Goal: Task Accomplishment & Management: Complete application form

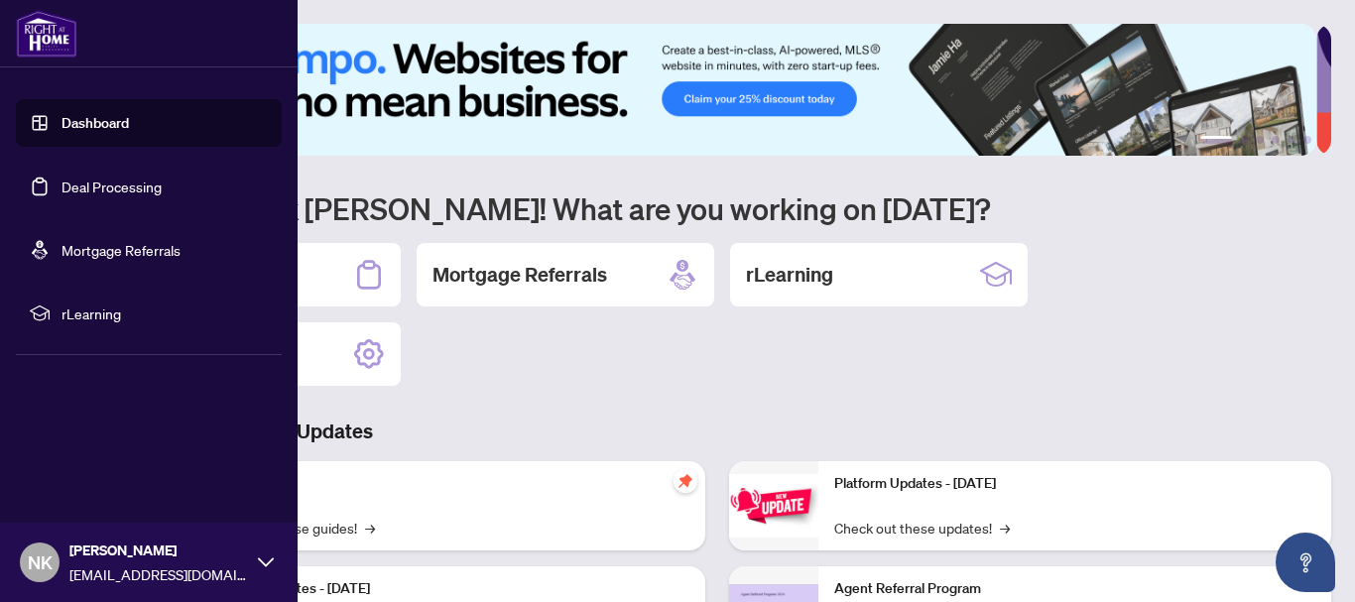
click at [69, 183] on link "Deal Processing" at bounding box center [111, 187] width 100 height 18
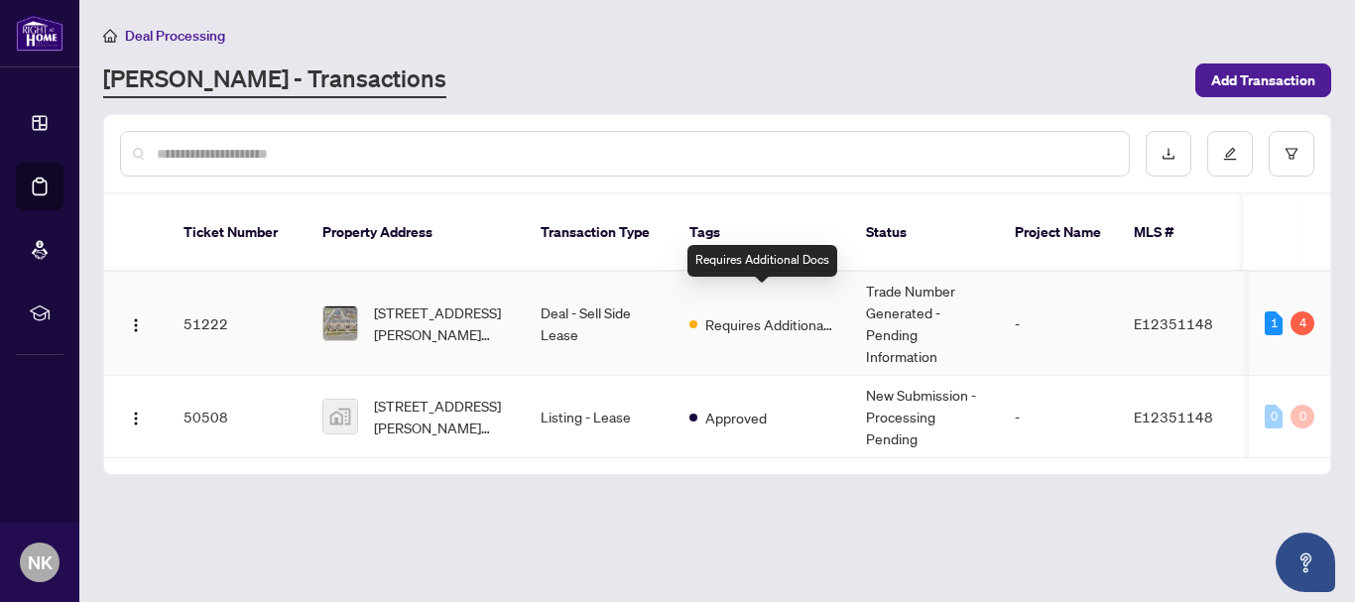
click at [702, 311] on div "Requires Additional Docs" at bounding box center [761, 323] width 145 height 24
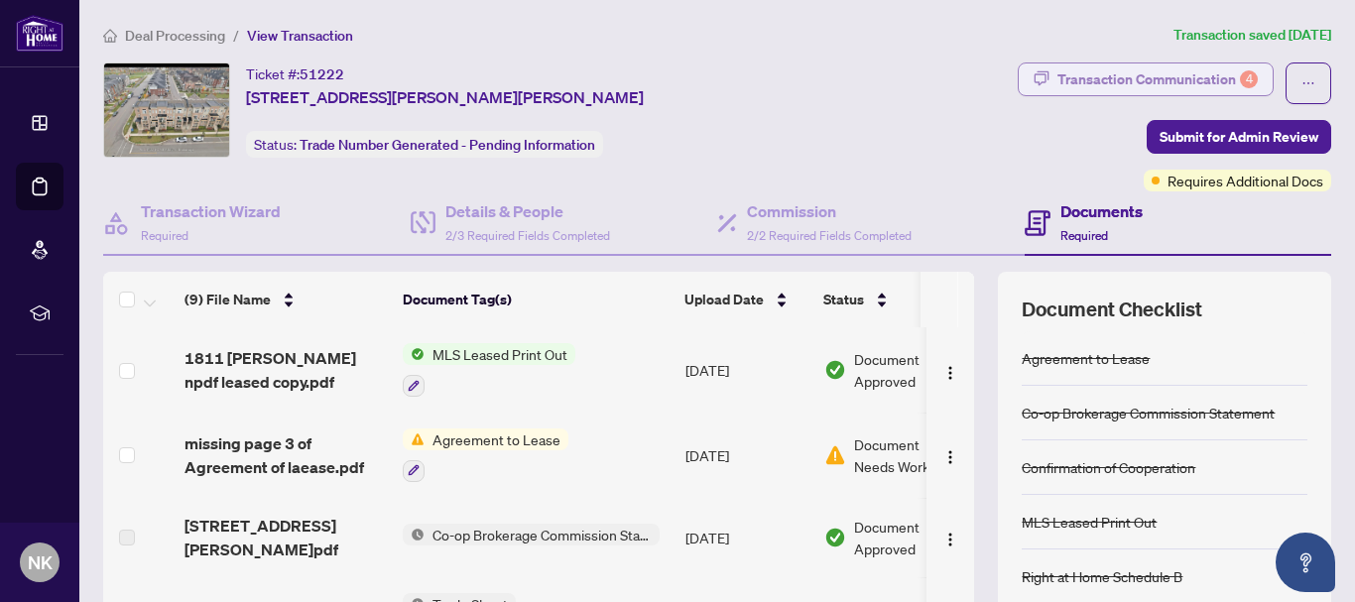
click at [1100, 82] on div "Transaction Communication 4" at bounding box center [1157, 79] width 200 height 32
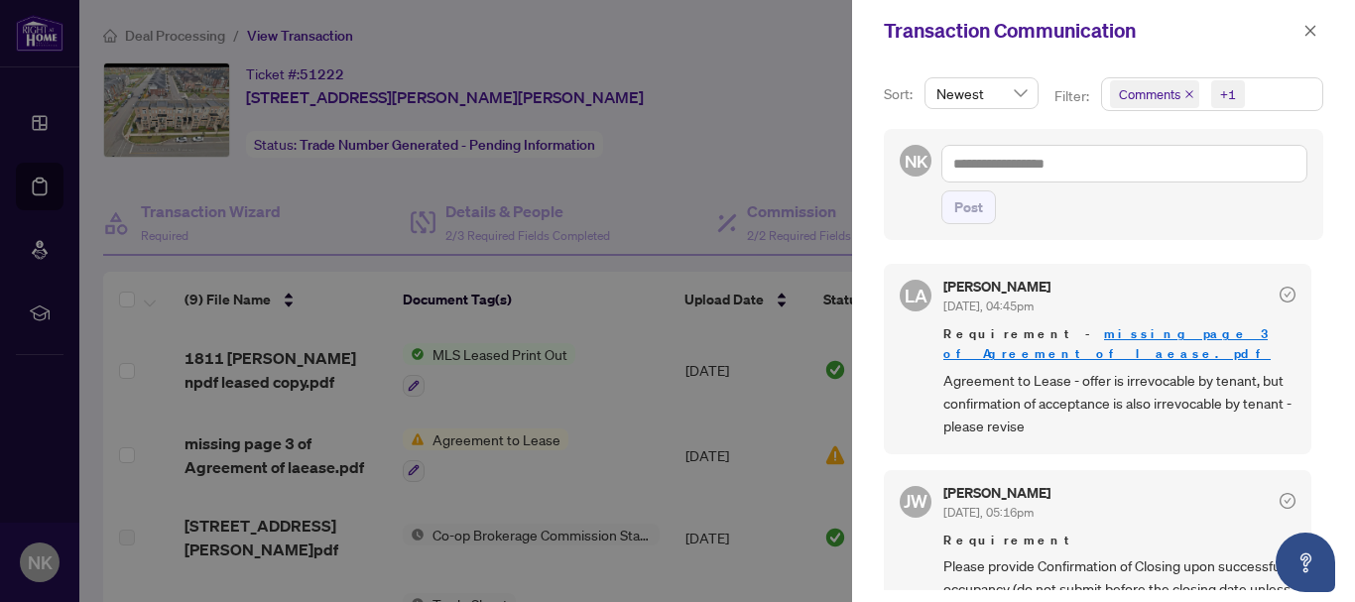
click at [778, 120] on div at bounding box center [677, 301] width 1355 height 602
click at [1179, 336] on link "missing page 3 of Agreement of laease.pdf" at bounding box center [1106, 343] width 327 height 37
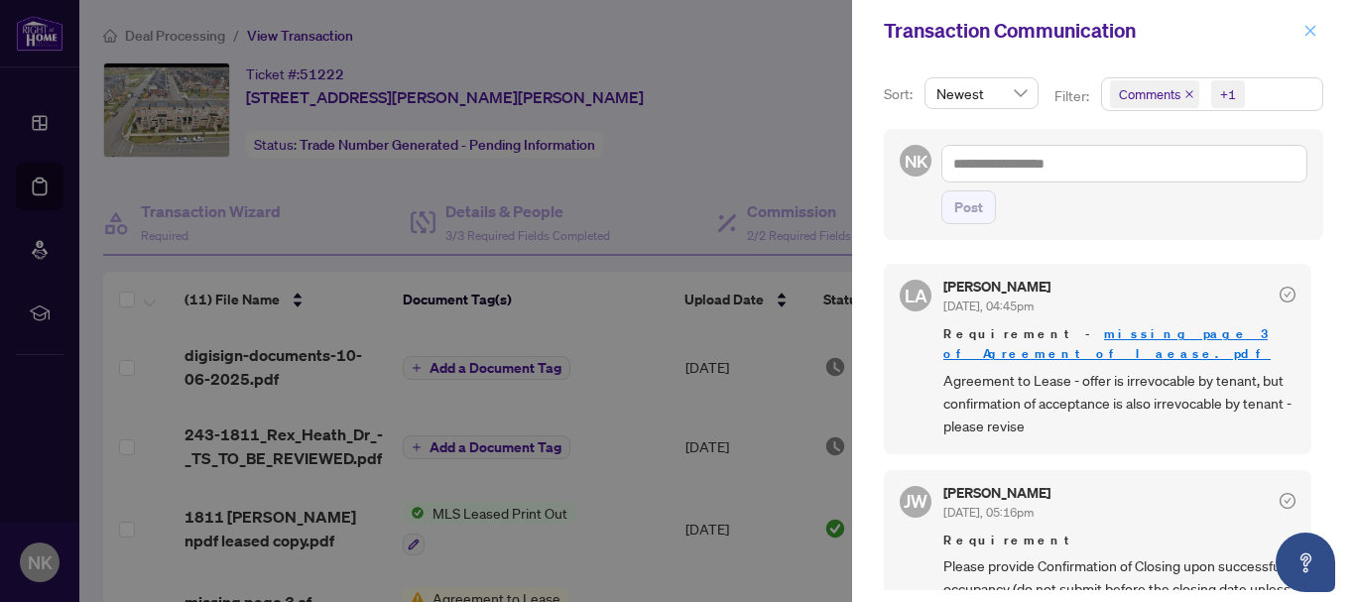
click at [1308, 32] on icon "close" at bounding box center [1310, 31] width 14 height 14
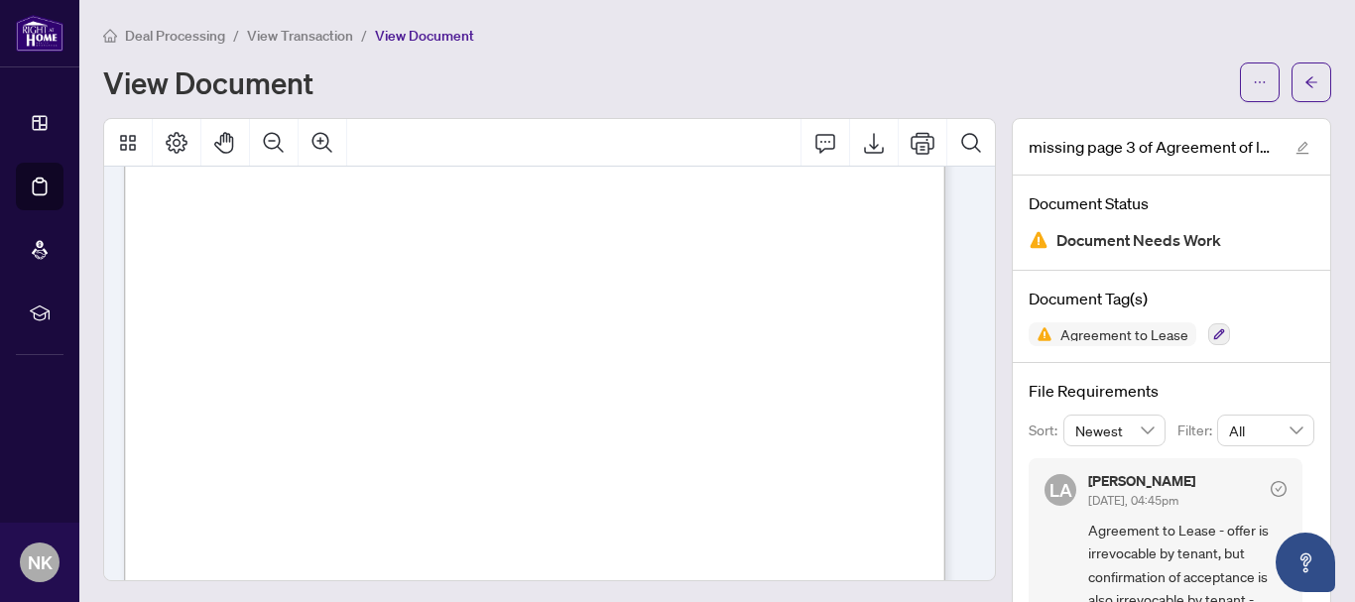
scroll to position [298, 0]
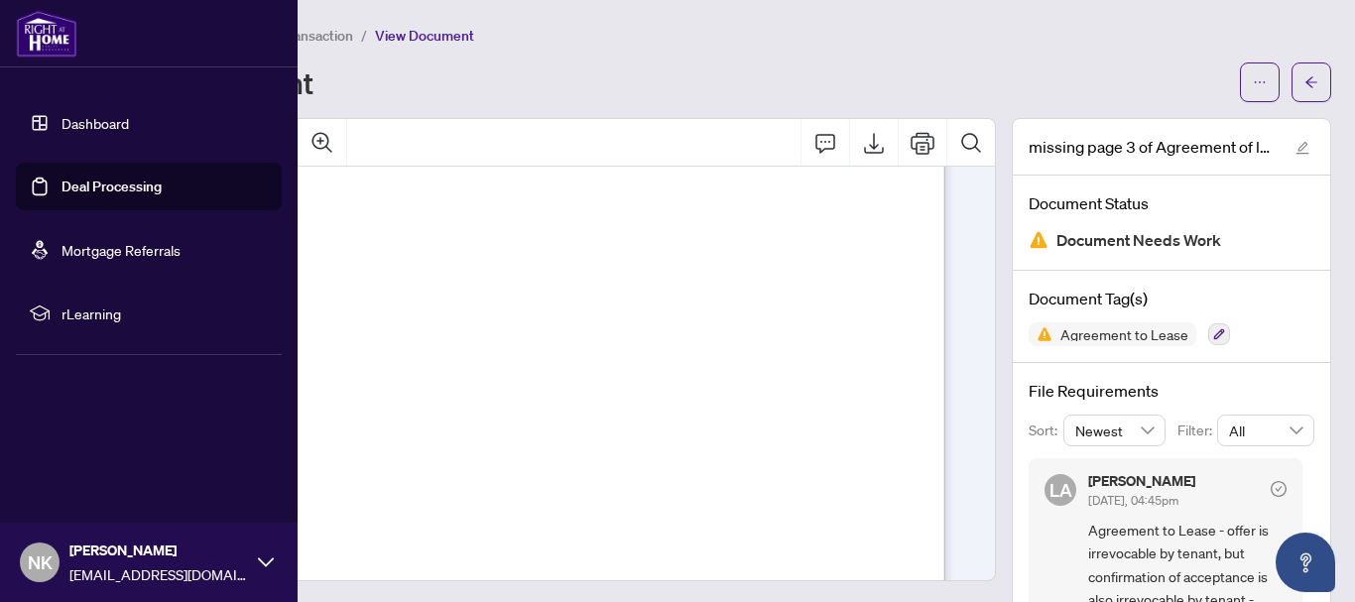
click at [61, 190] on link "Deal Processing" at bounding box center [111, 187] width 100 height 18
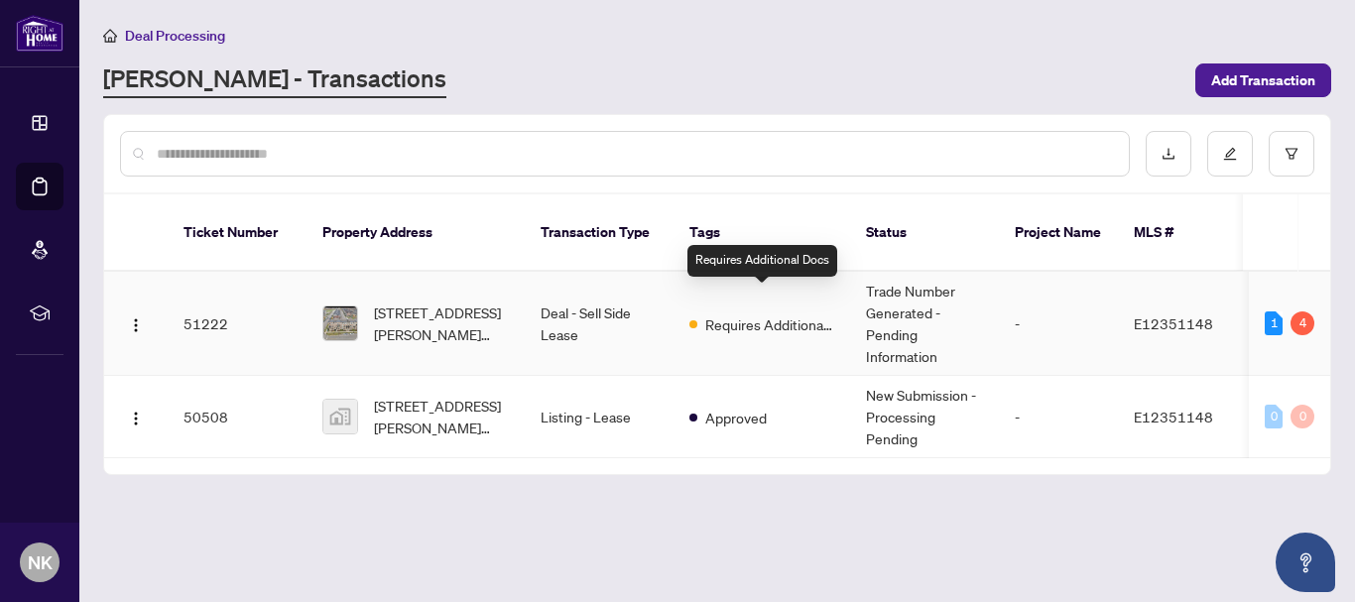
click at [756, 313] on span "Requires Additional Docs" at bounding box center [769, 324] width 129 height 22
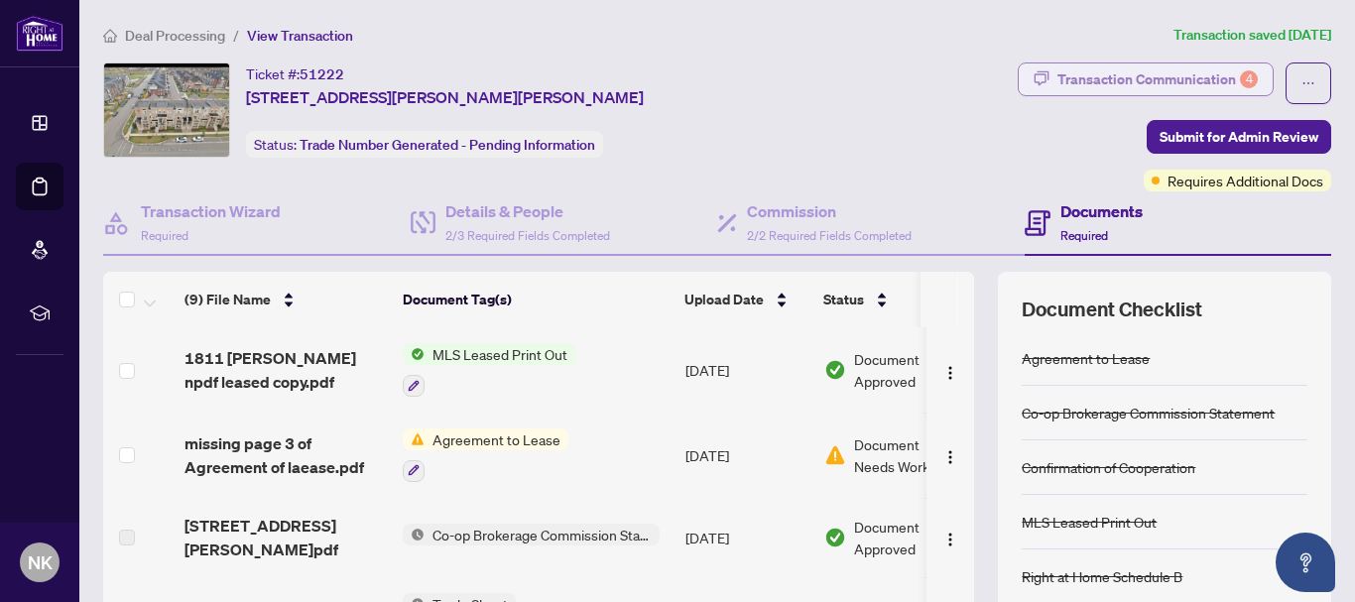
click at [1149, 79] on div "Transaction Communication 4" at bounding box center [1157, 79] width 200 height 32
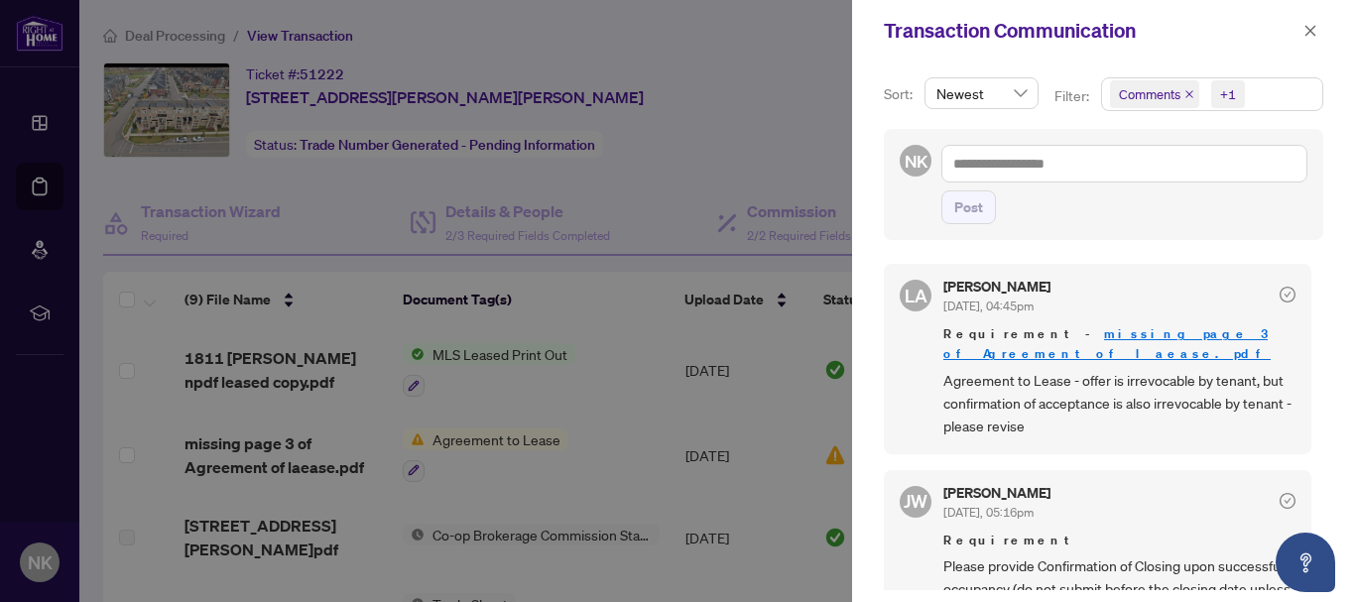
scroll to position [198, 0]
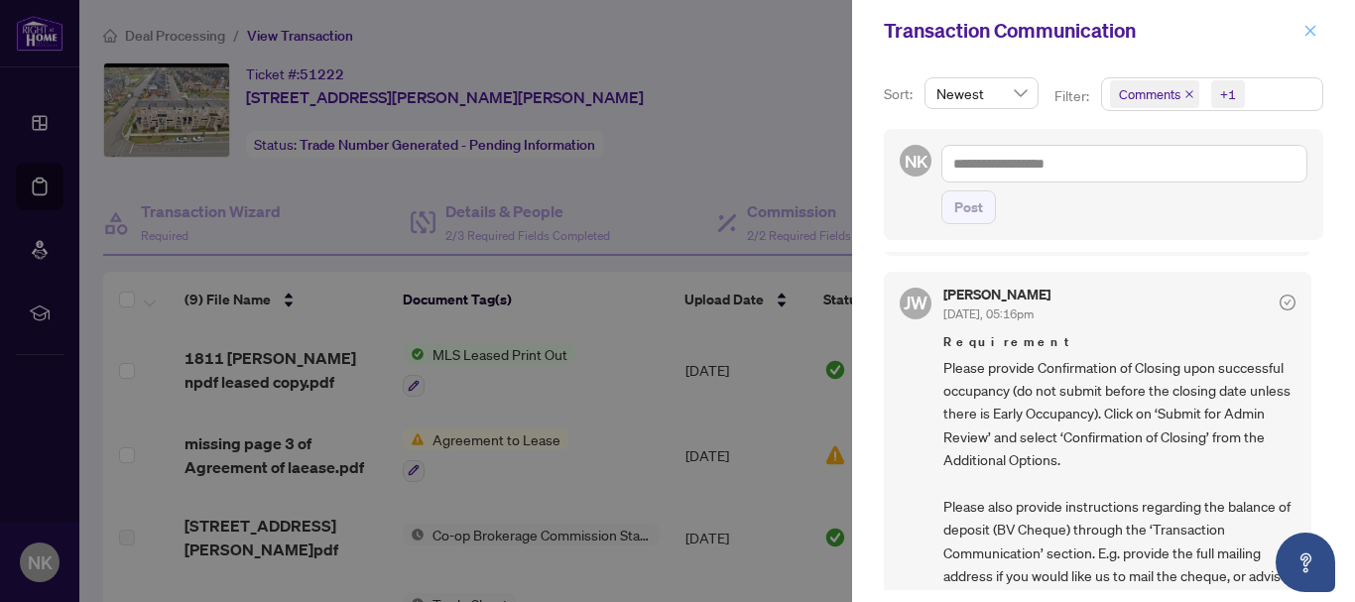
click at [1311, 30] on icon "close" at bounding box center [1310, 30] width 11 height 11
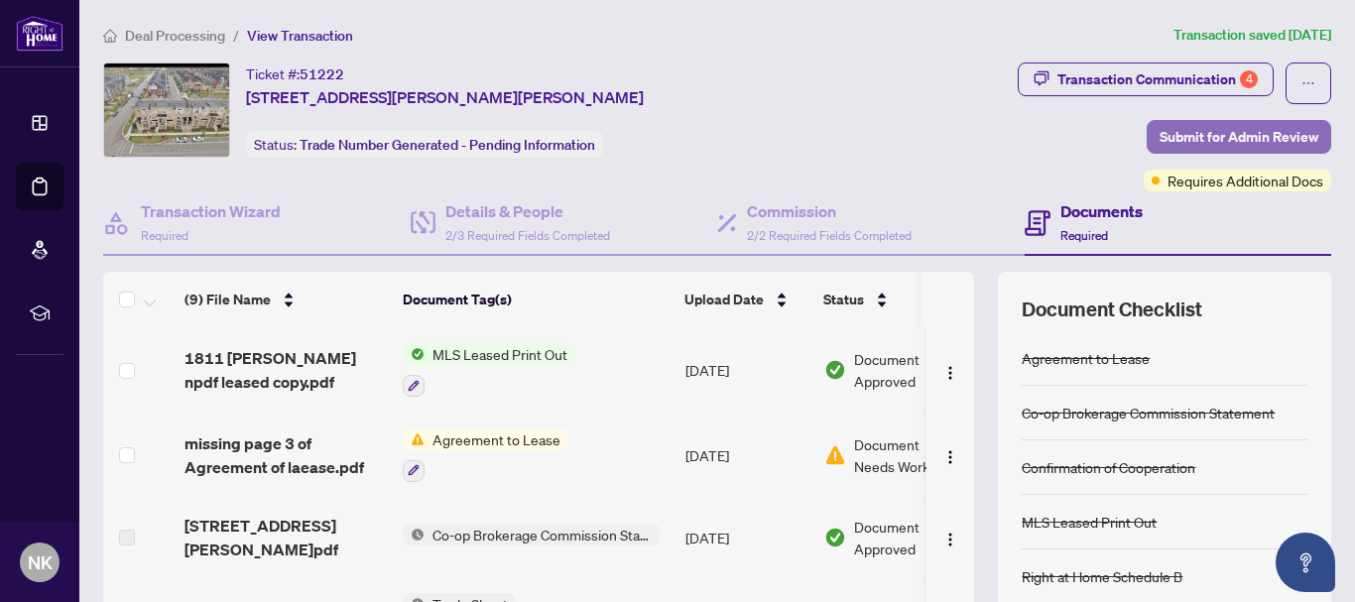
click at [1250, 132] on span "Submit for Admin Review" at bounding box center [1238, 137] width 159 height 32
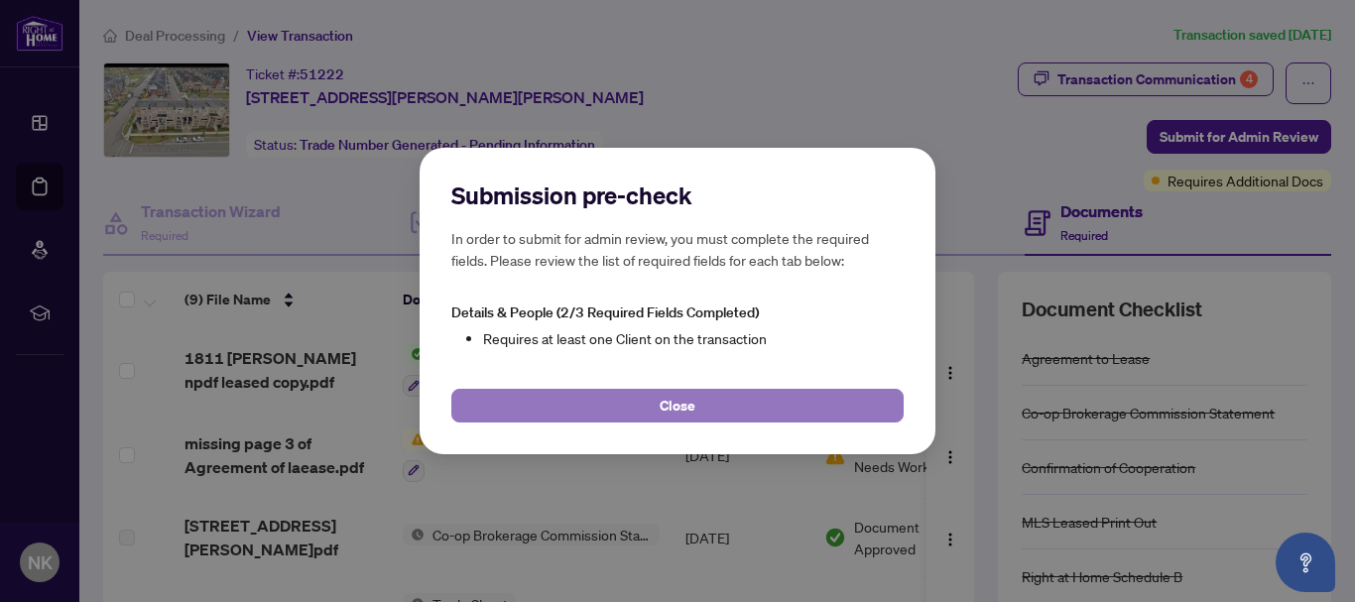
click at [698, 402] on button "Close" at bounding box center [677, 406] width 452 height 34
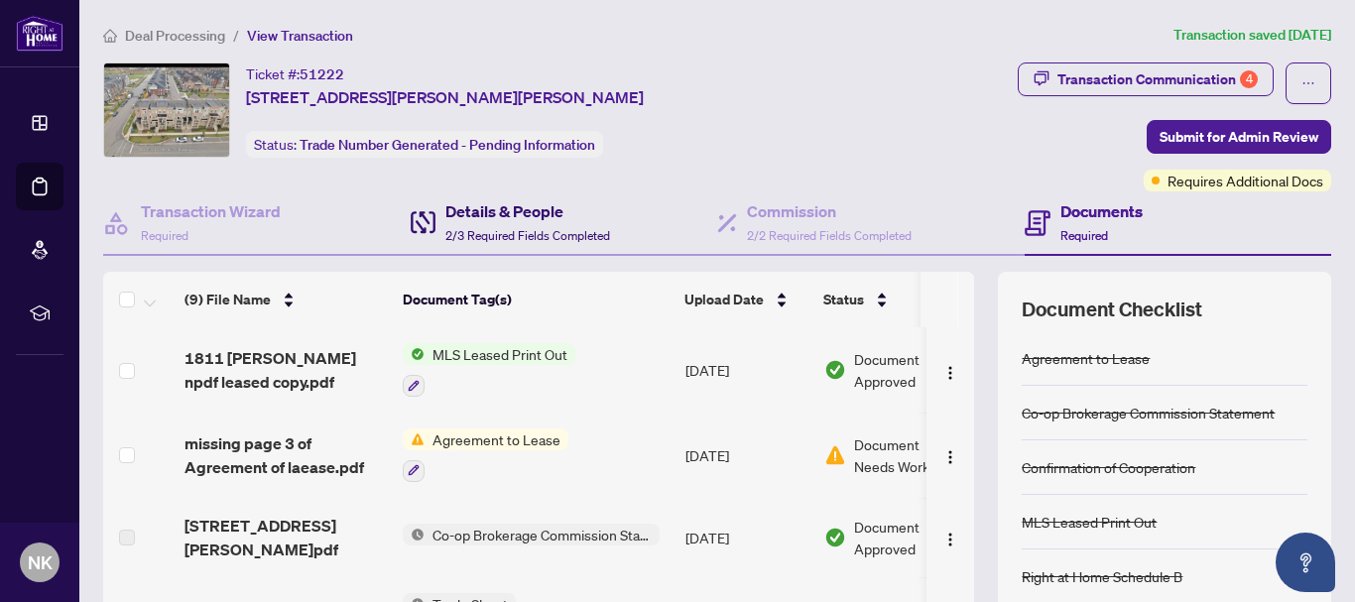
click at [520, 204] on h4 "Details & People" at bounding box center [527, 211] width 165 height 24
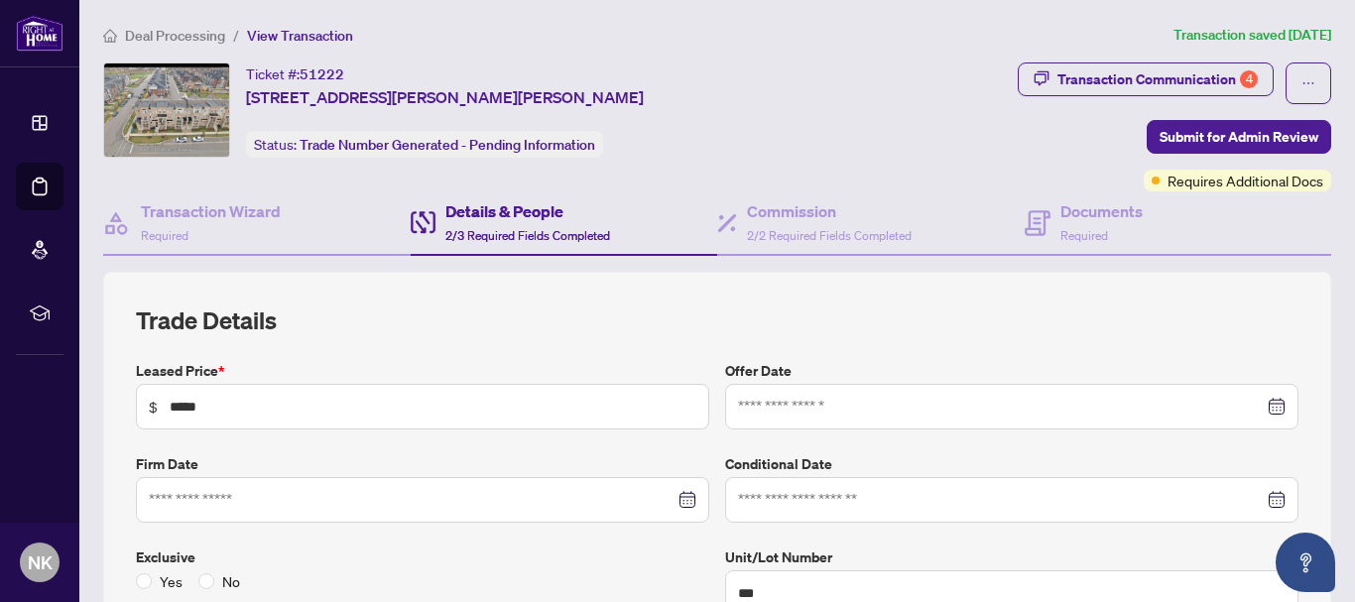
type input "**********"
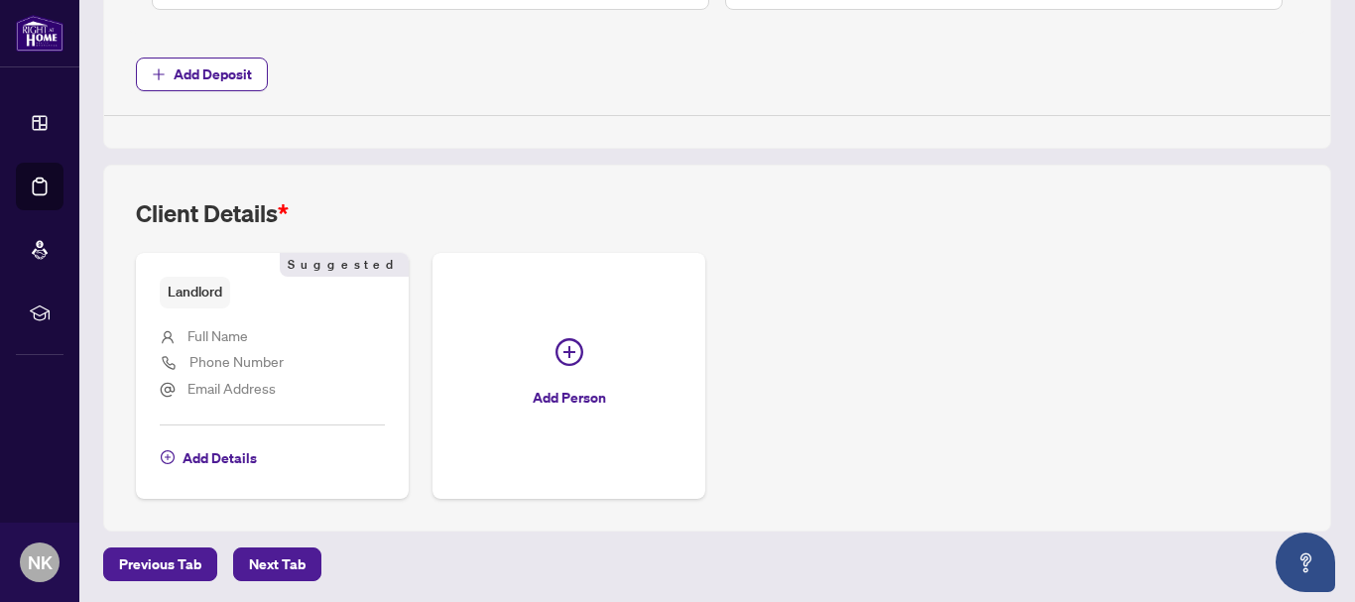
scroll to position [1010, 0]
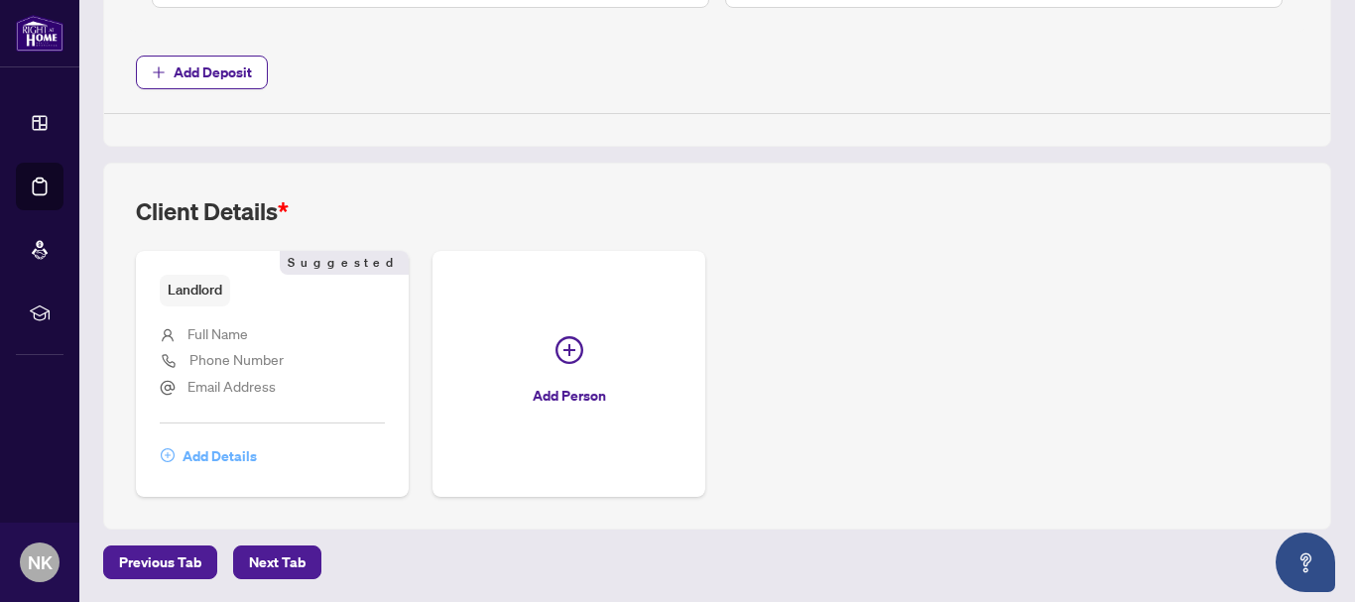
click at [244, 456] on span "Add Details" at bounding box center [220, 456] width 74 height 32
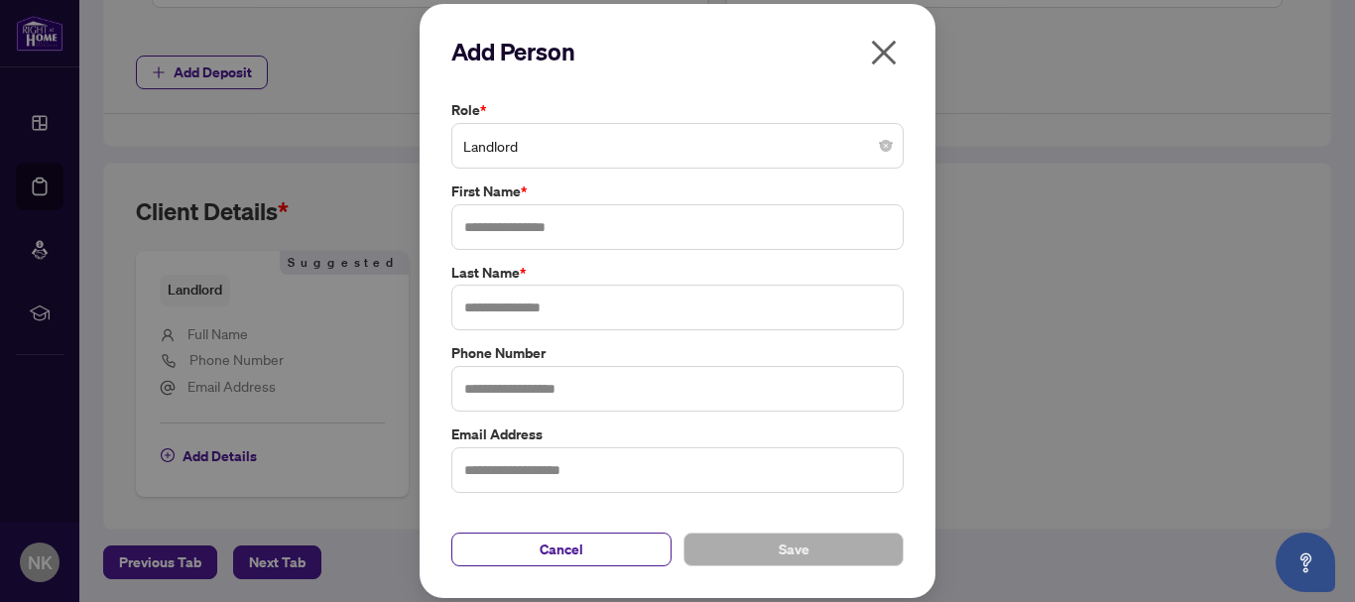
click at [647, 150] on span "Landlord" at bounding box center [677, 146] width 428 height 38
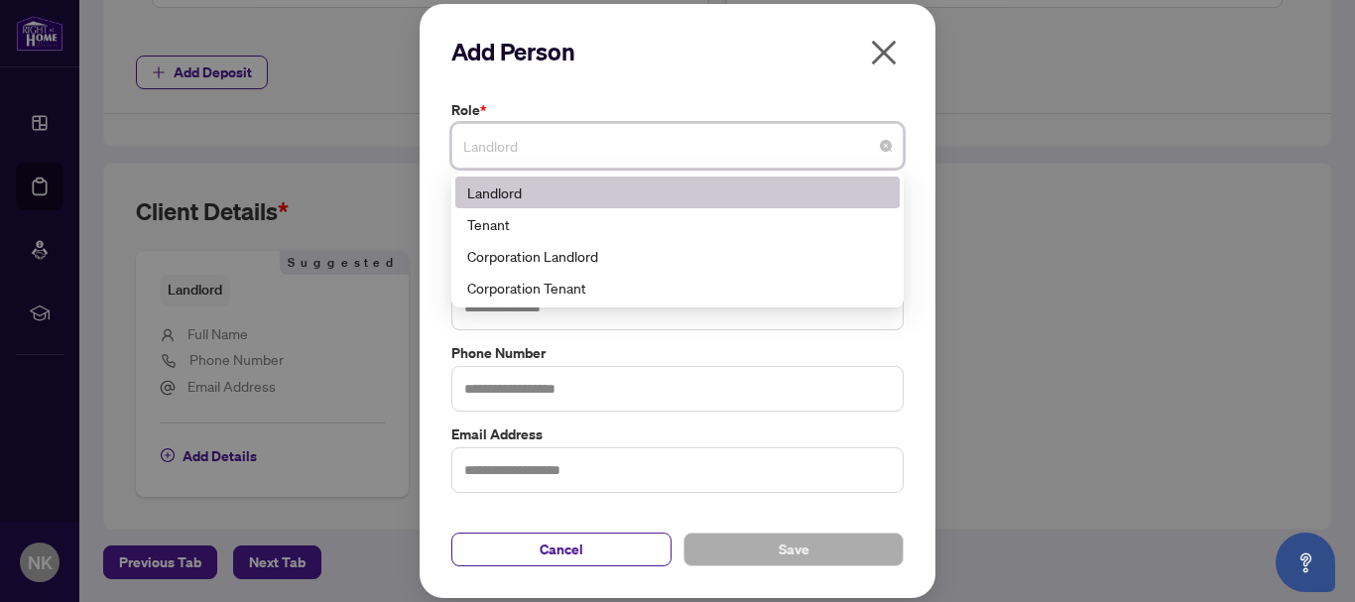
click at [616, 198] on div "Landlord" at bounding box center [677, 193] width 421 height 22
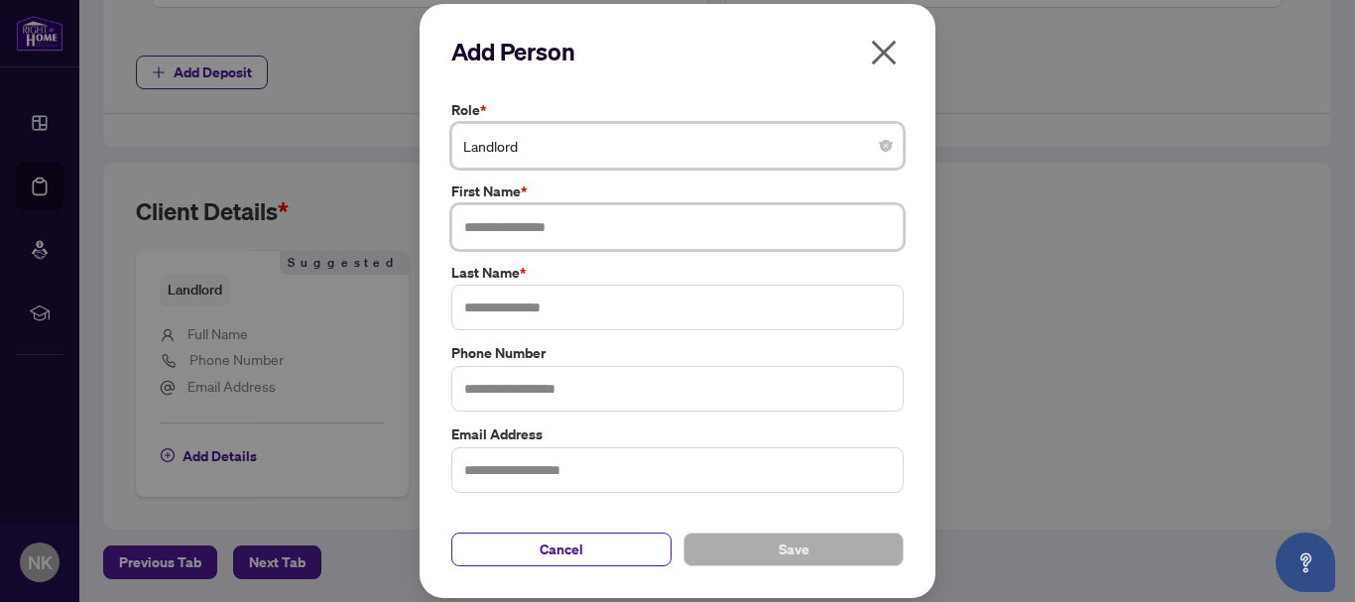
click at [599, 222] on input "text" at bounding box center [677, 227] width 452 height 46
type input "*"
type input "*******"
click at [512, 306] on input "text" at bounding box center [677, 308] width 452 height 46
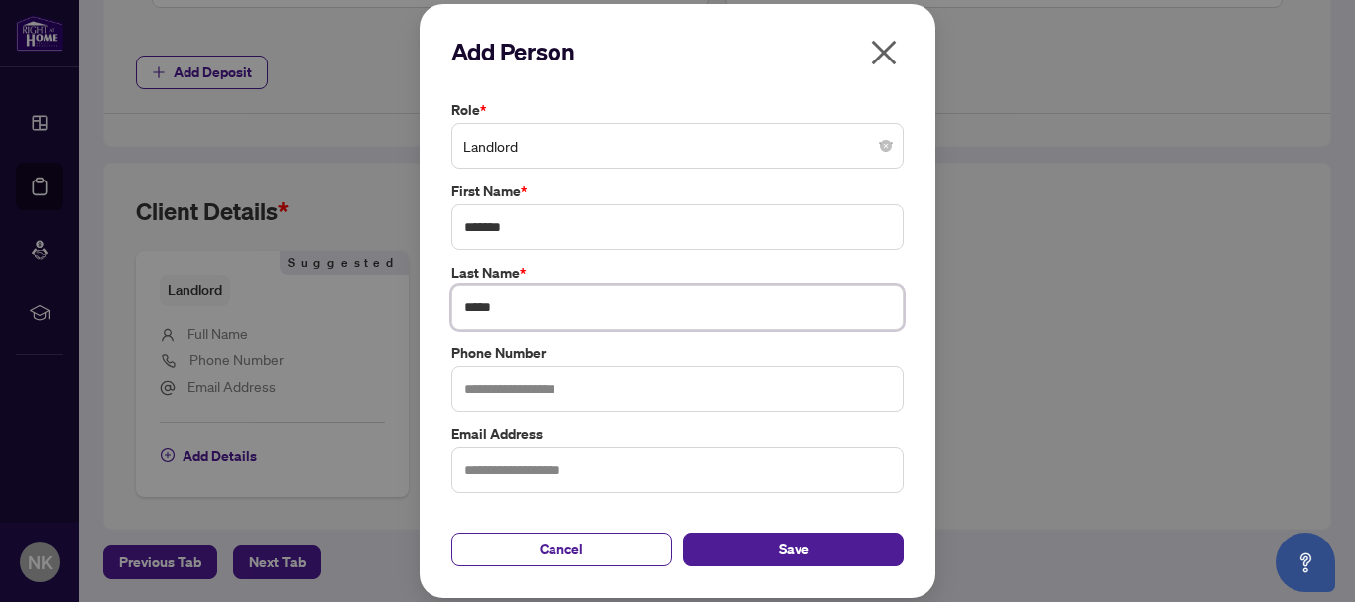
type input "*****"
click at [582, 396] on input "text" at bounding box center [677, 389] width 452 height 46
click at [988, 352] on div "Add Person Role * Landlord 3 4 Landlord Tenant Corporation Landlord Corporation…" at bounding box center [677, 301] width 1355 height 602
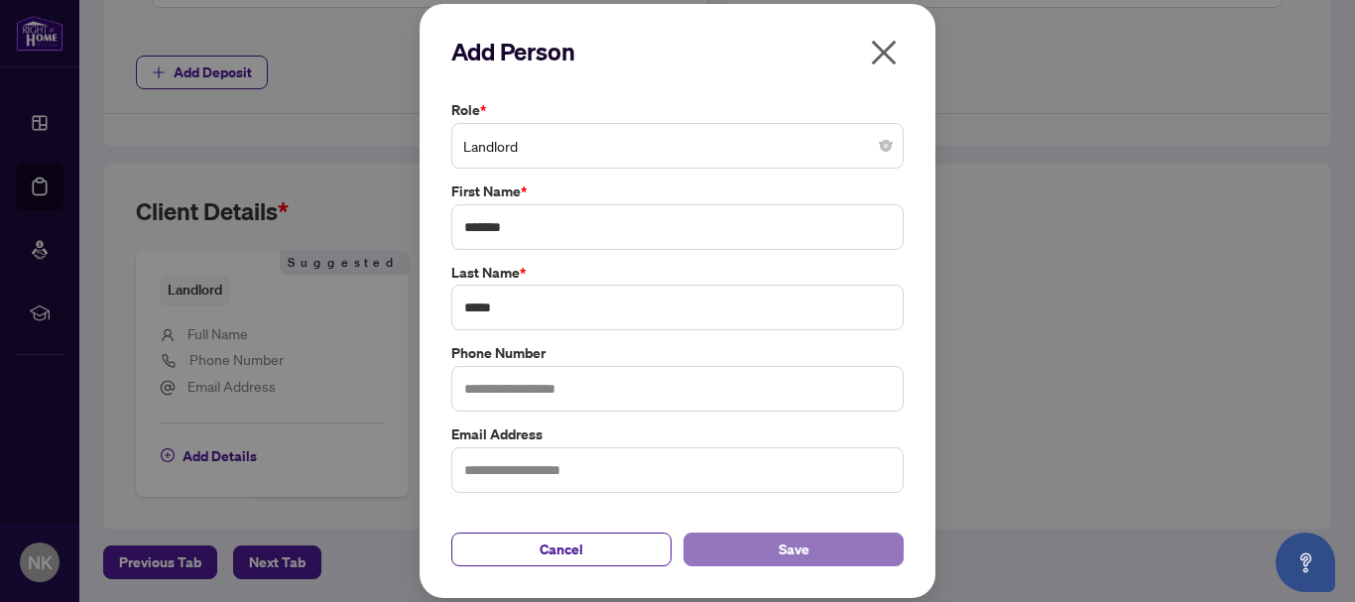
click at [855, 540] on button "Save" at bounding box center [793, 550] width 220 height 34
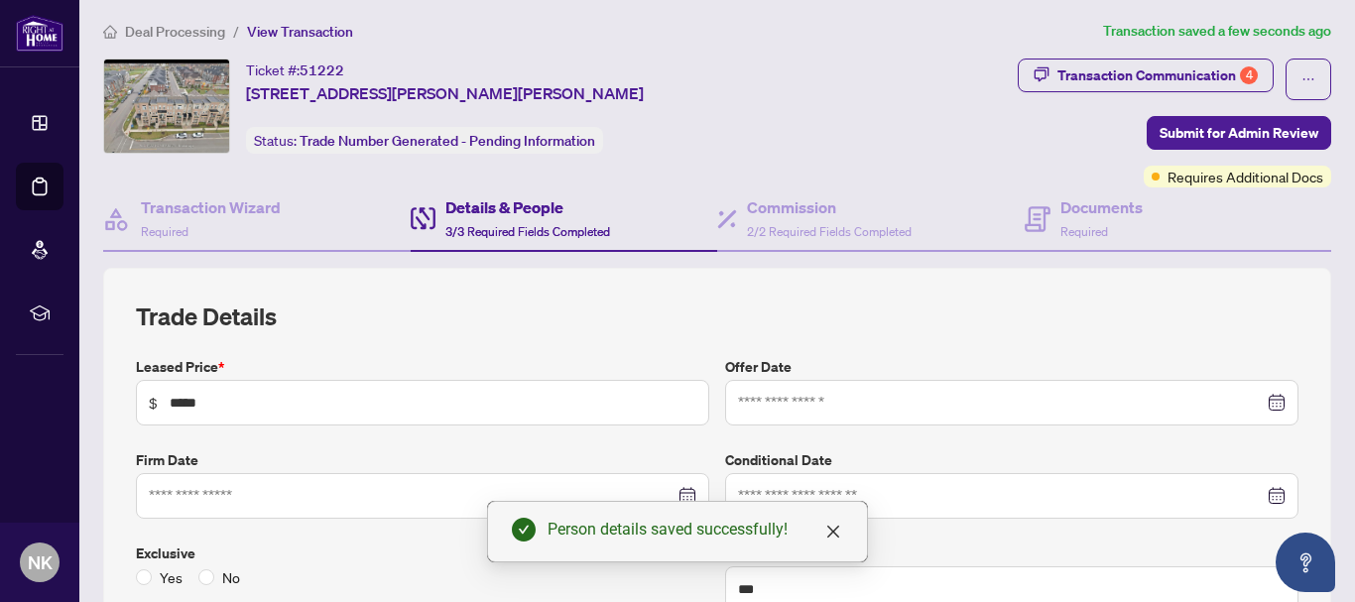
scroll to position [0, 0]
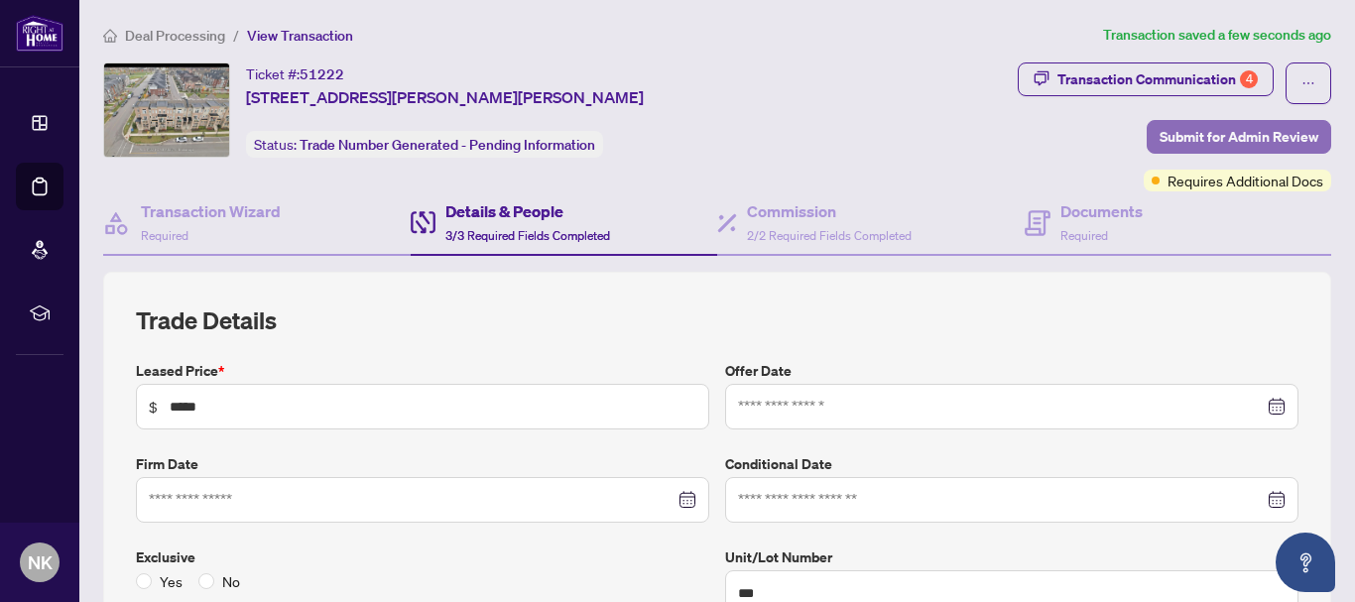
click at [1186, 138] on span "Submit for Admin Review" at bounding box center [1238, 137] width 159 height 32
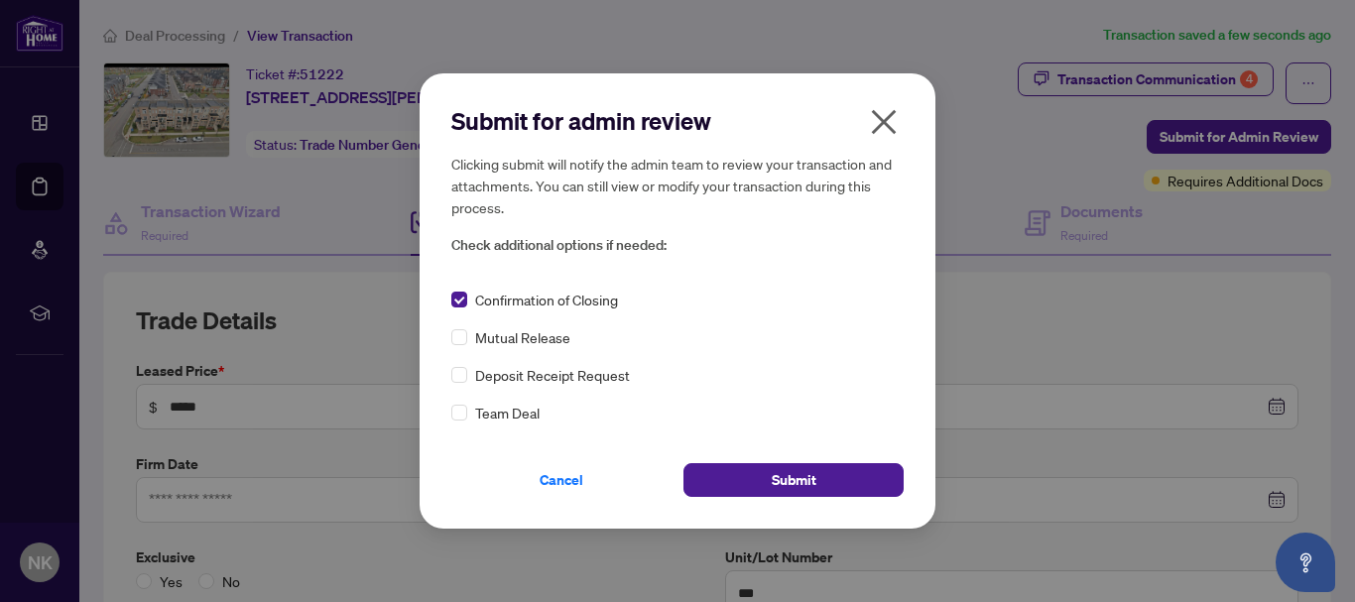
click at [881, 118] on icon "close" at bounding box center [884, 121] width 25 height 25
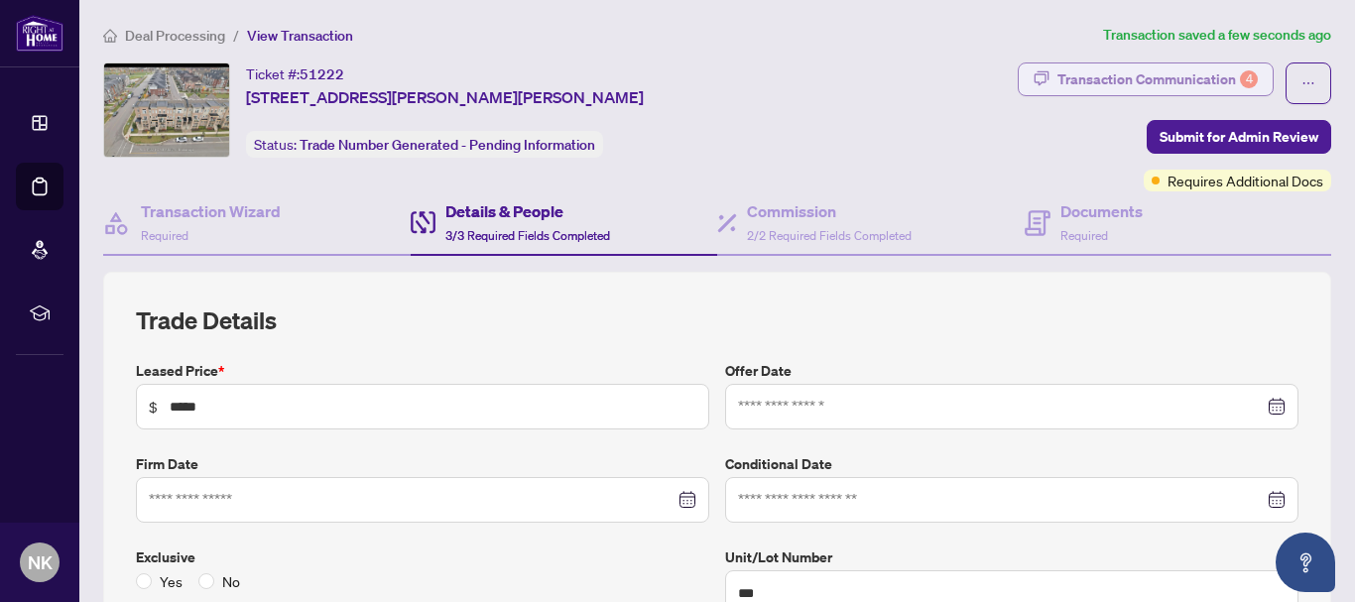
click at [1076, 76] on div "Transaction Communication 4" at bounding box center [1157, 79] width 200 height 32
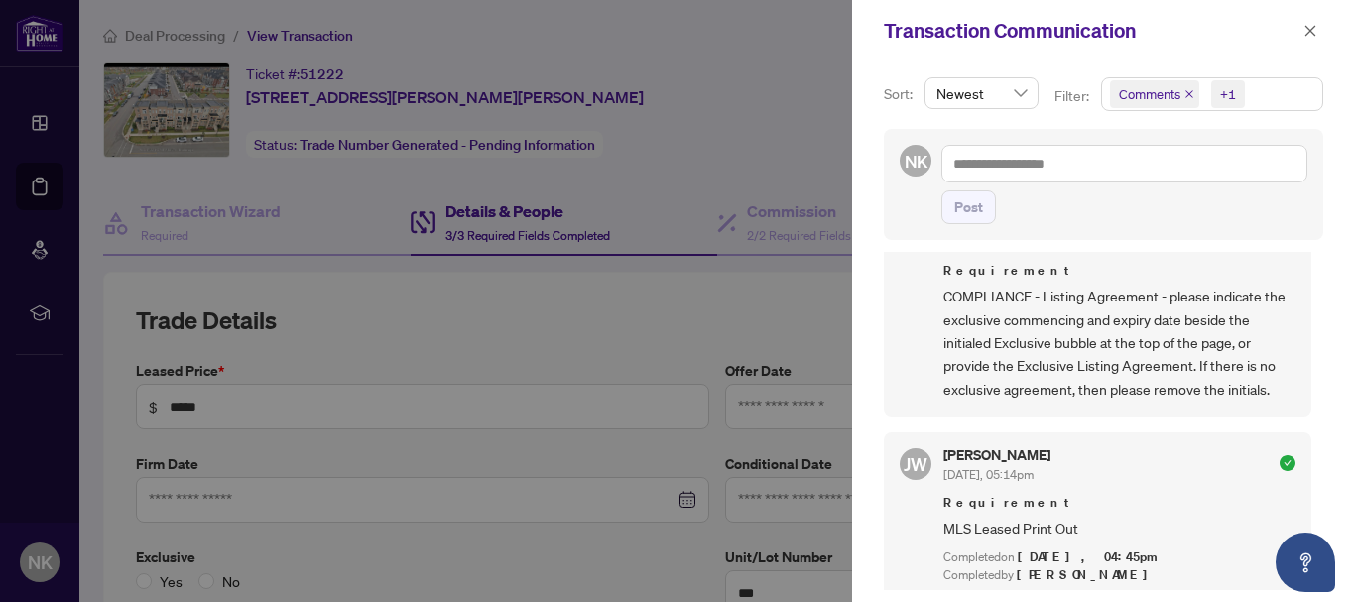
scroll to position [1289, 0]
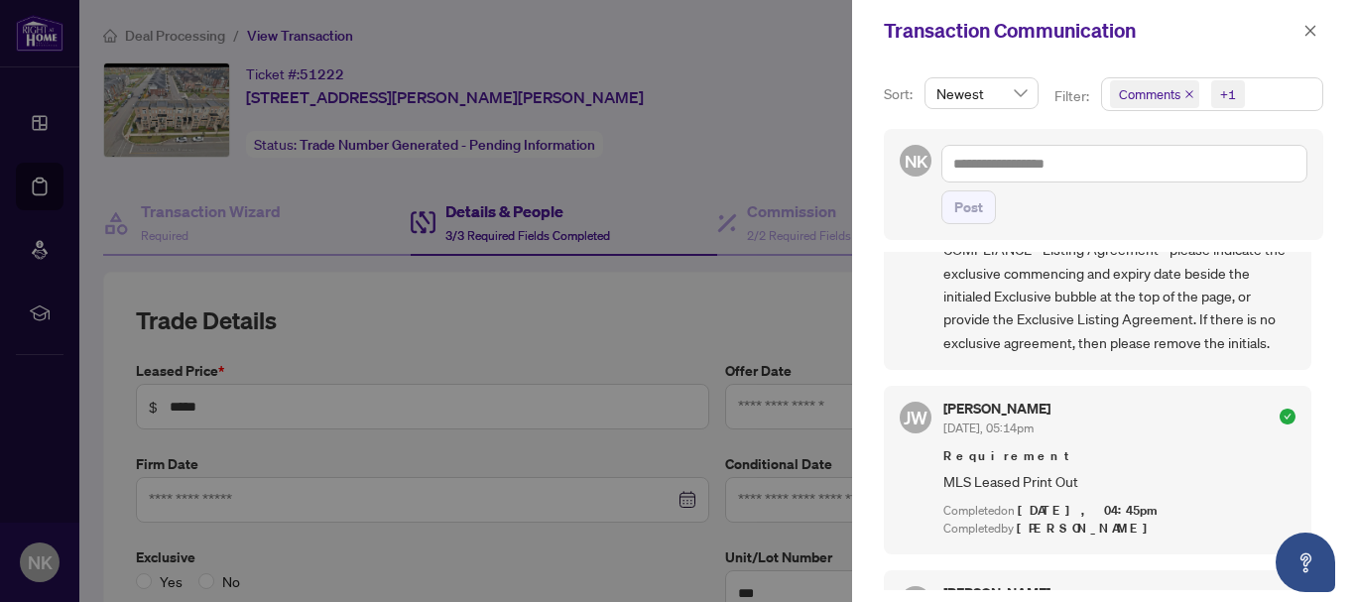
click at [720, 92] on div at bounding box center [677, 301] width 1355 height 602
click at [1315, 33] on icon "close" at bounding box center [1310, 31] width 14 height 14
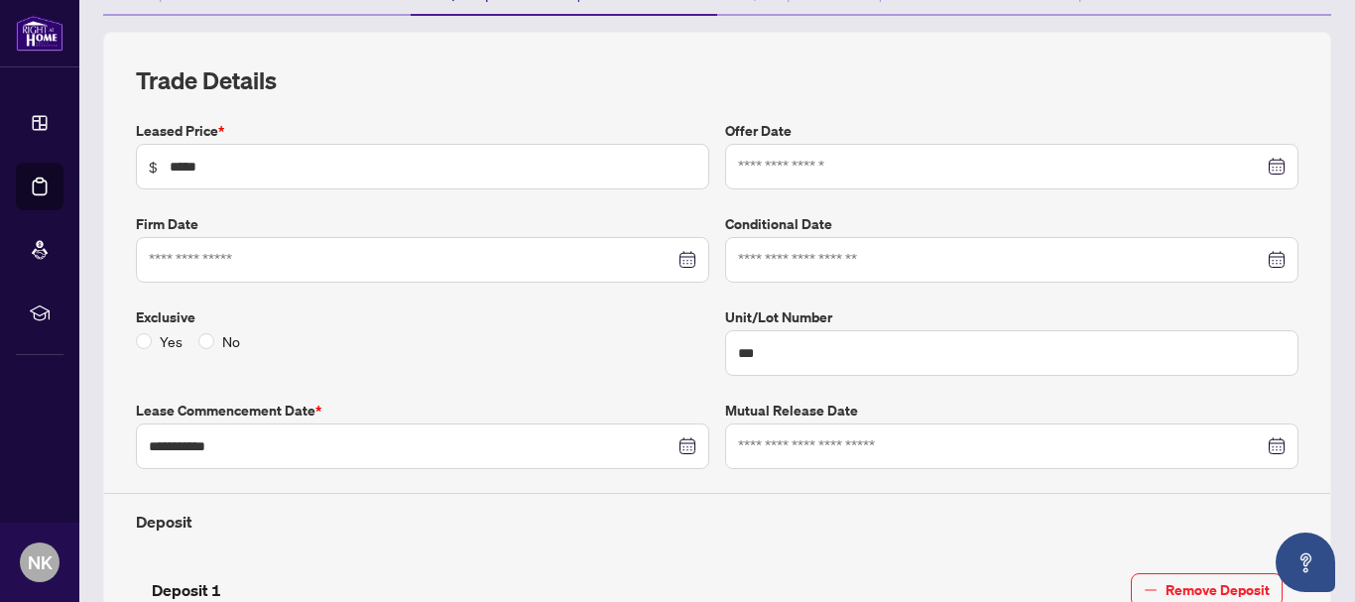
scroll to position [298, 0]
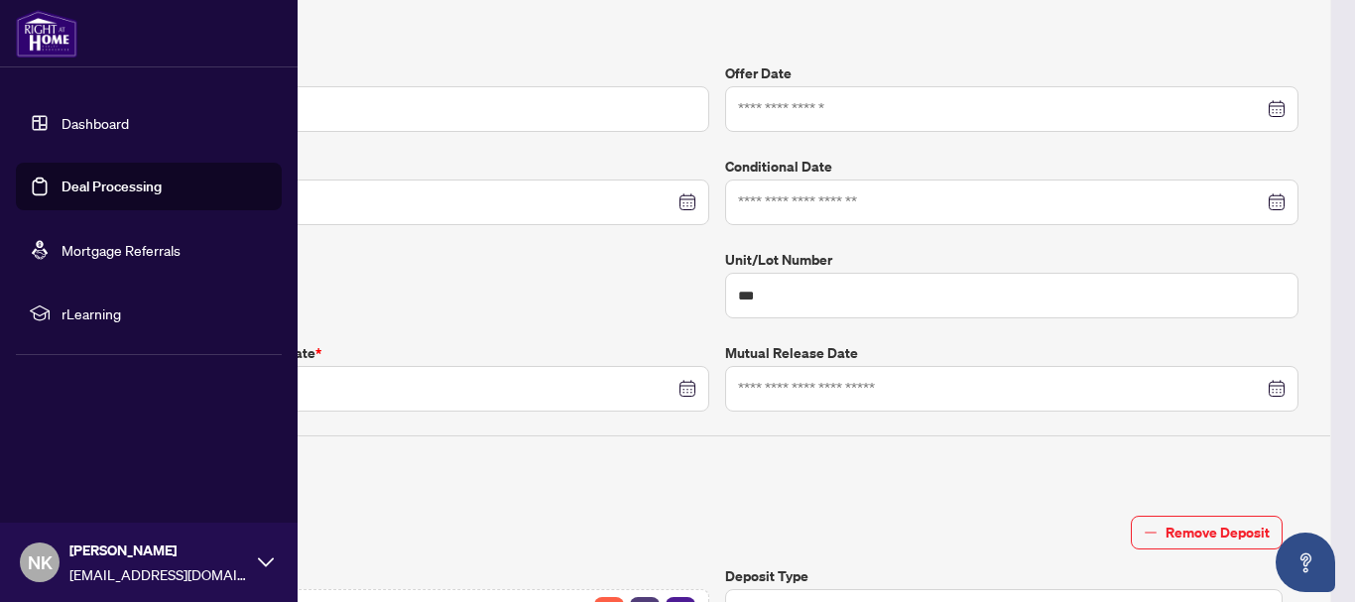
click at [61, 183] on link "Deal Processing" at bounding box center [111, 187] width 100 height 18
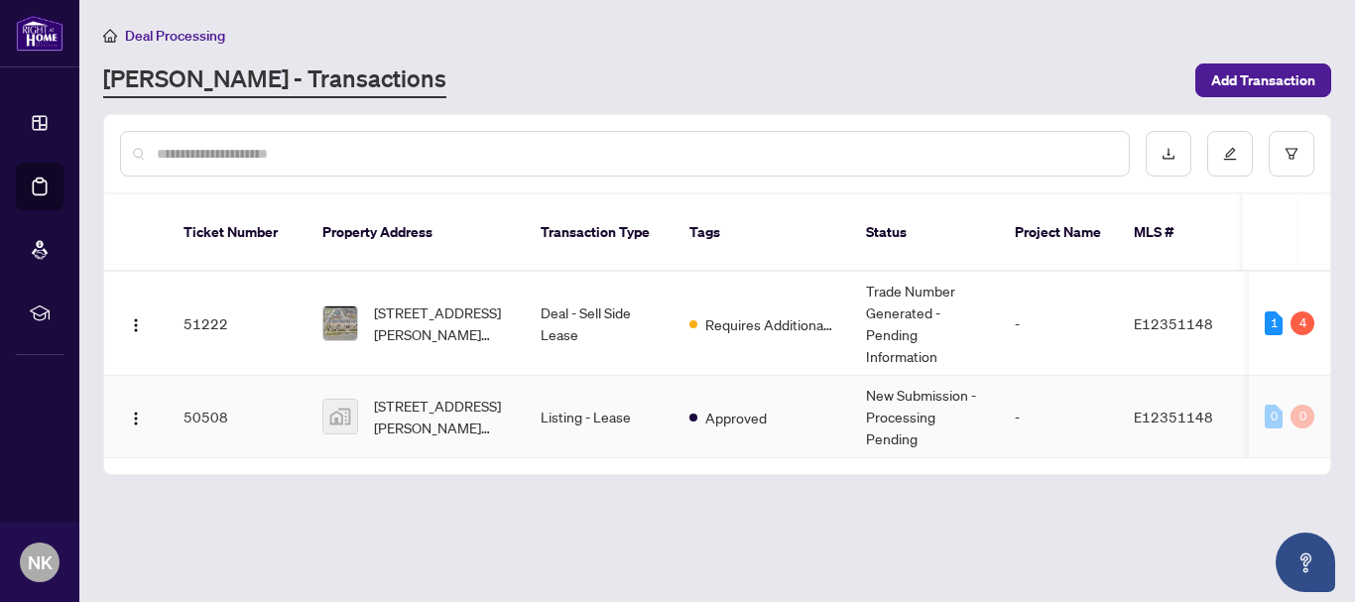
click at [628, 396] on td "Listing - Lease" at bounding box center [599, 417] width 149 height 82
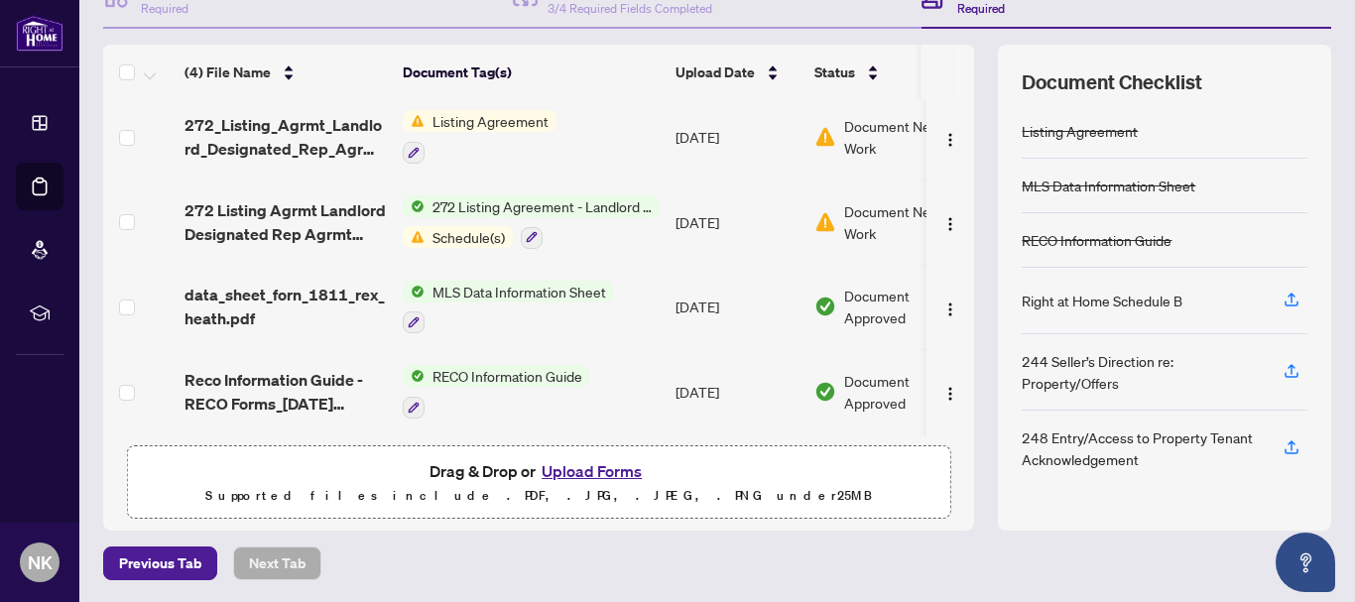
scroll to position [228, 0]
click at [482, 203] on span "272 Listing Agreement - Landlord Designated Representation Agreement Authority …" at bounding box center [542, 205] width 235 height 22
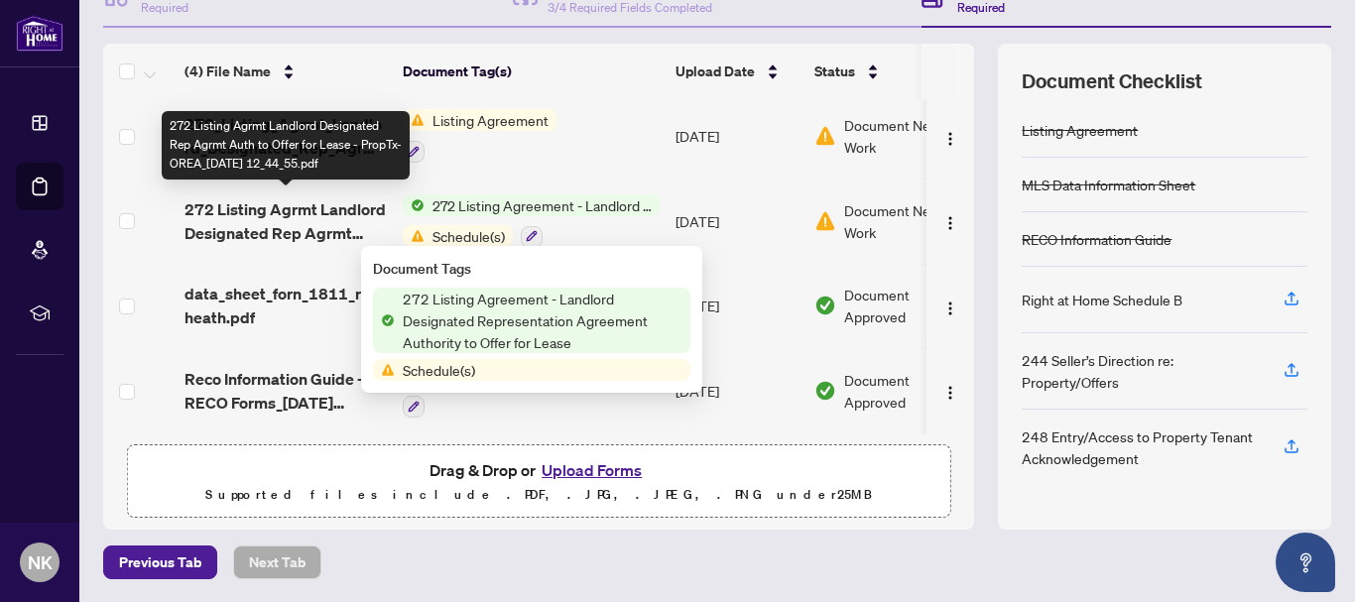
click at [289, 197] on span "272 Listing Agrmt Landlord Designated Rep Agrmt Auth to Offer for Lease - PropT…" at bounding box center [285, 221] width 202 height 48
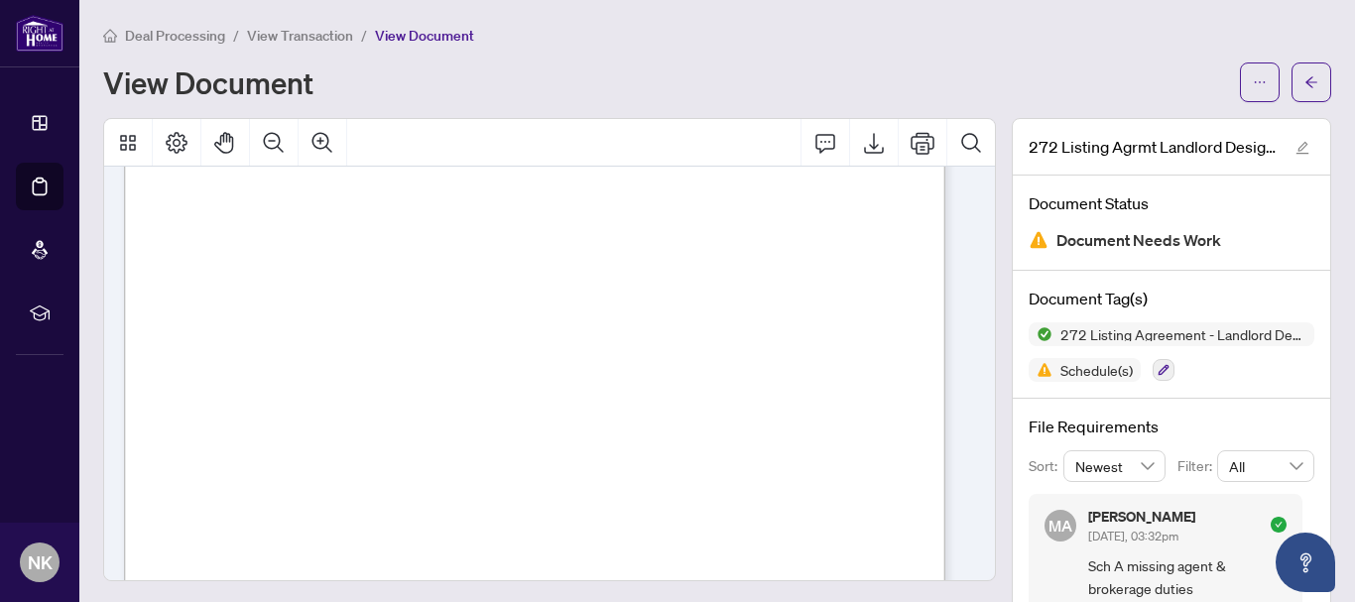
scroll to position [99, 0]
click at [865, 152] on icon "Export" at bounding box center [874, 143] width 20 height 21
click at [1304, 87] on icon "arrow-left" at bounding box center [1311, 82] width 14 height 14
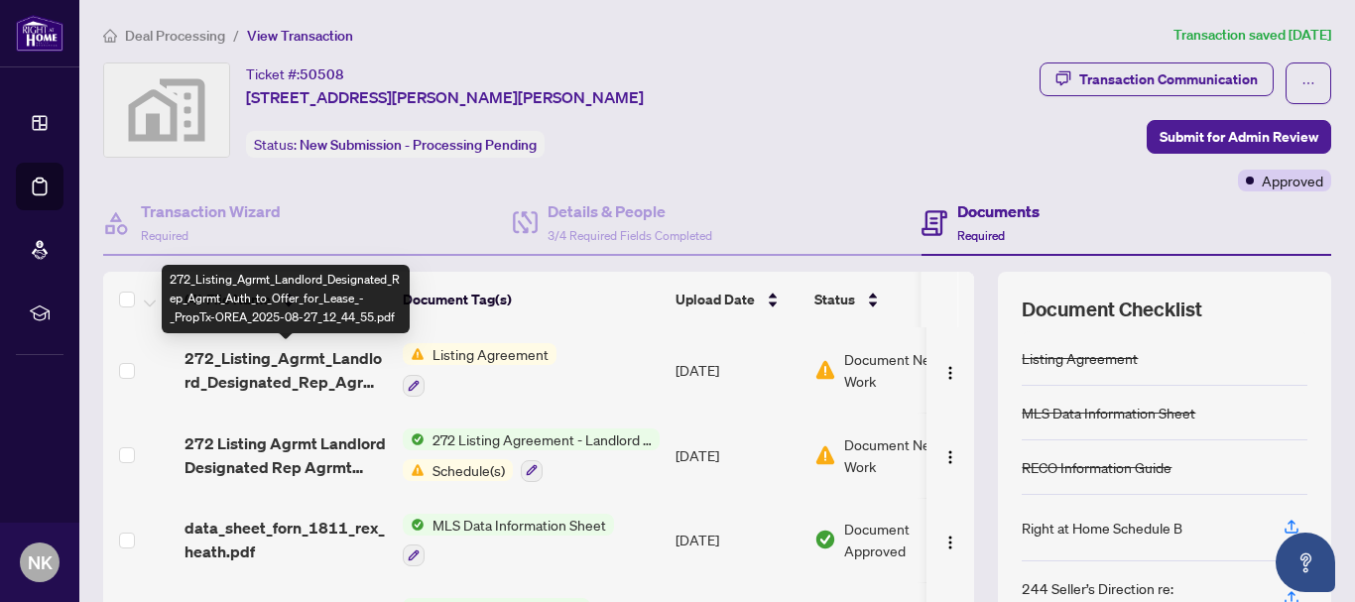
click at [335, 363] on span "272_Listing_Agrmt_Landlord_Designated_Rep_Agrmt_Auth_to_Offer_for_Lease_-_PropT…" at bounding box center [285, 370] width 202 height 48
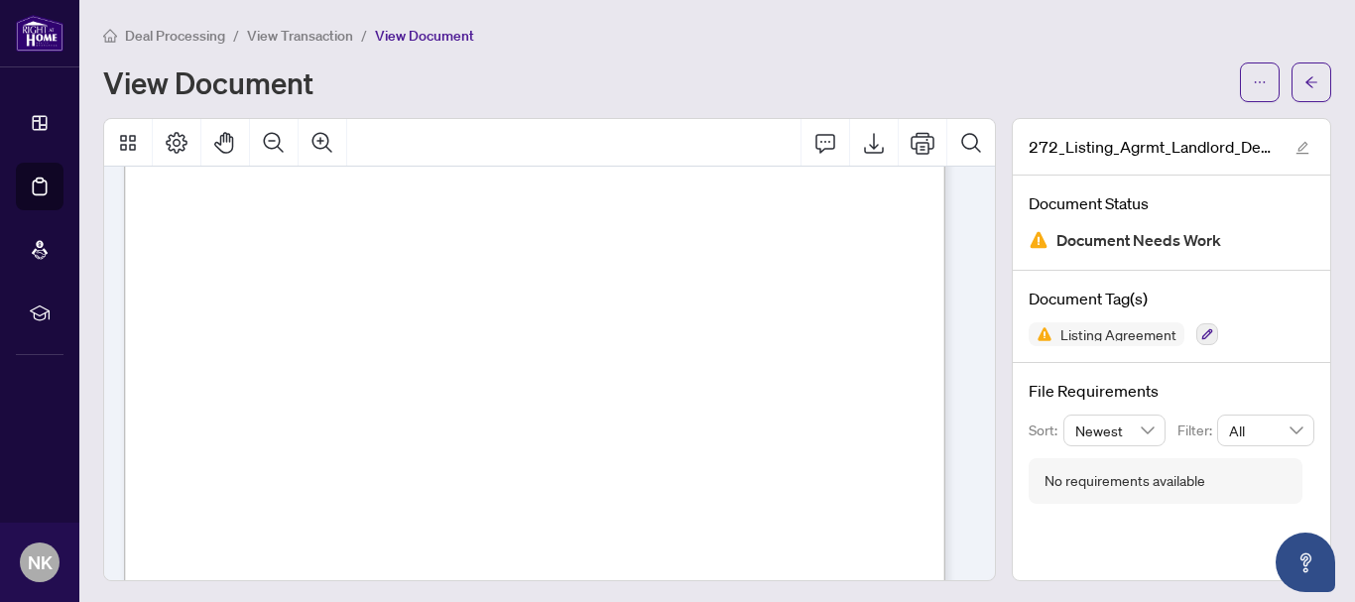
scroll to position [3868, 0]
click at [862, 134] on icon "Export" at bounding box center [874, 143] width 24 height 24
click at [1306, 76] on button "button" at bounding box center [1311, 82] width 40 height 40
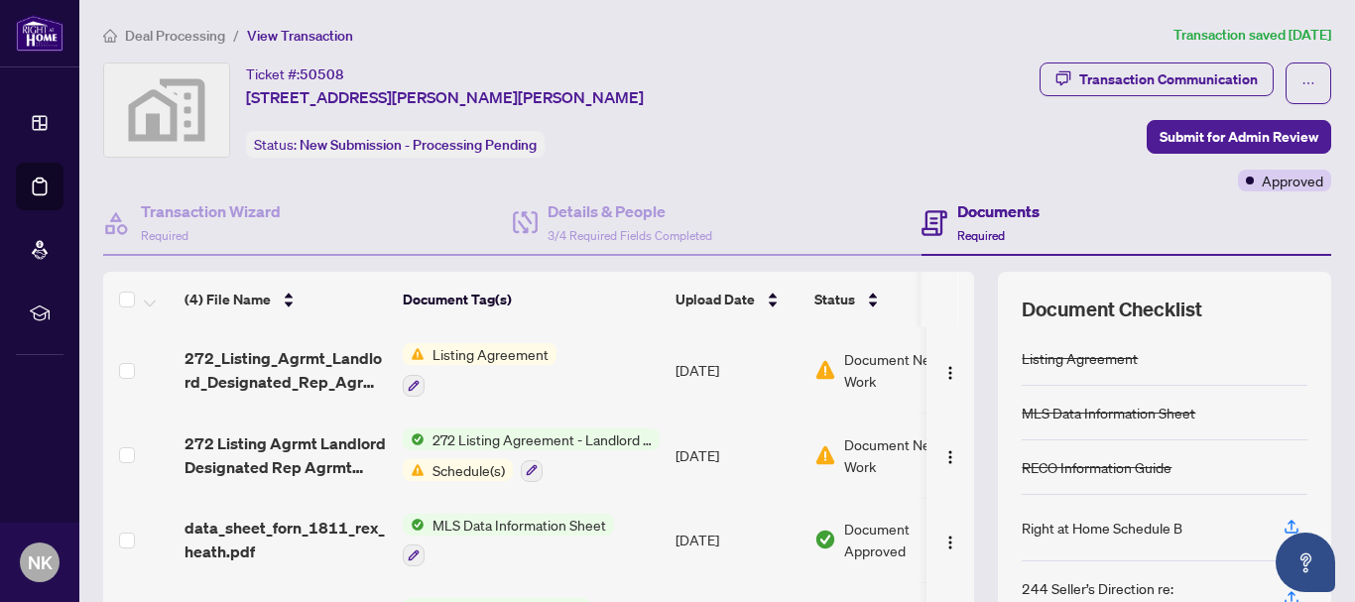
click at [217, 39] on span "Deal Processing" at bounding box center [175, 36] width 100 height 18
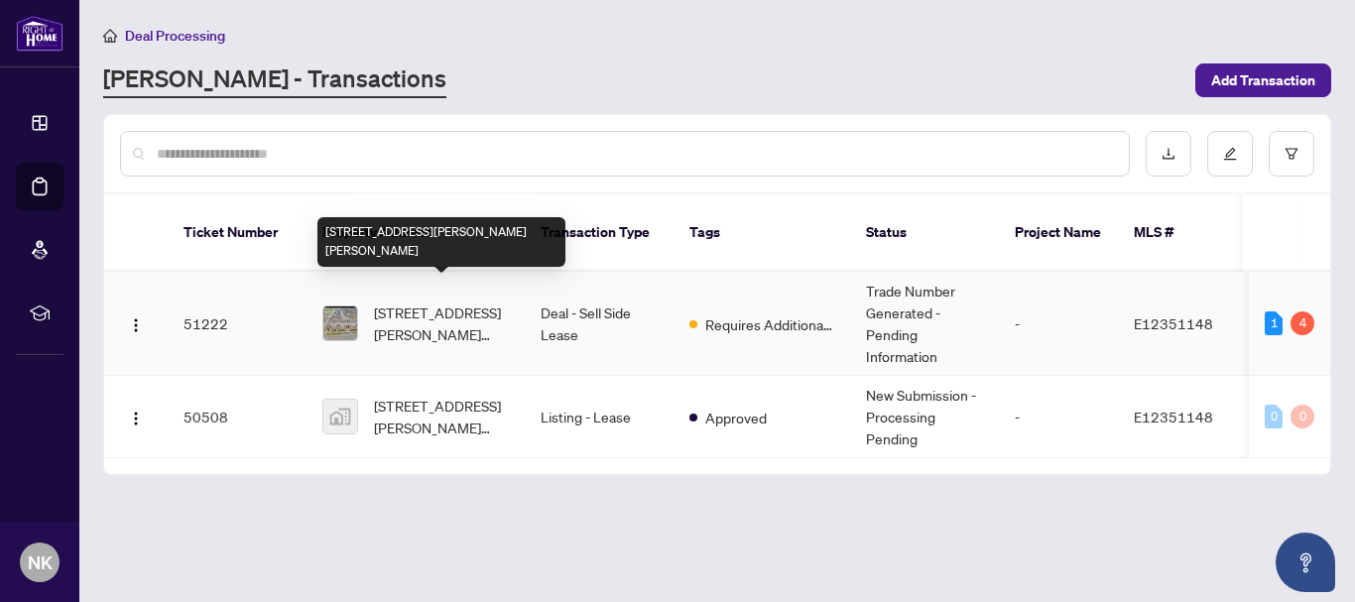
click at [447, 302] on span "[STREET_ADDRESS][PERSON_NAME][PERSON_NAME]" at bounding box center [441, 324] width 135 height 44
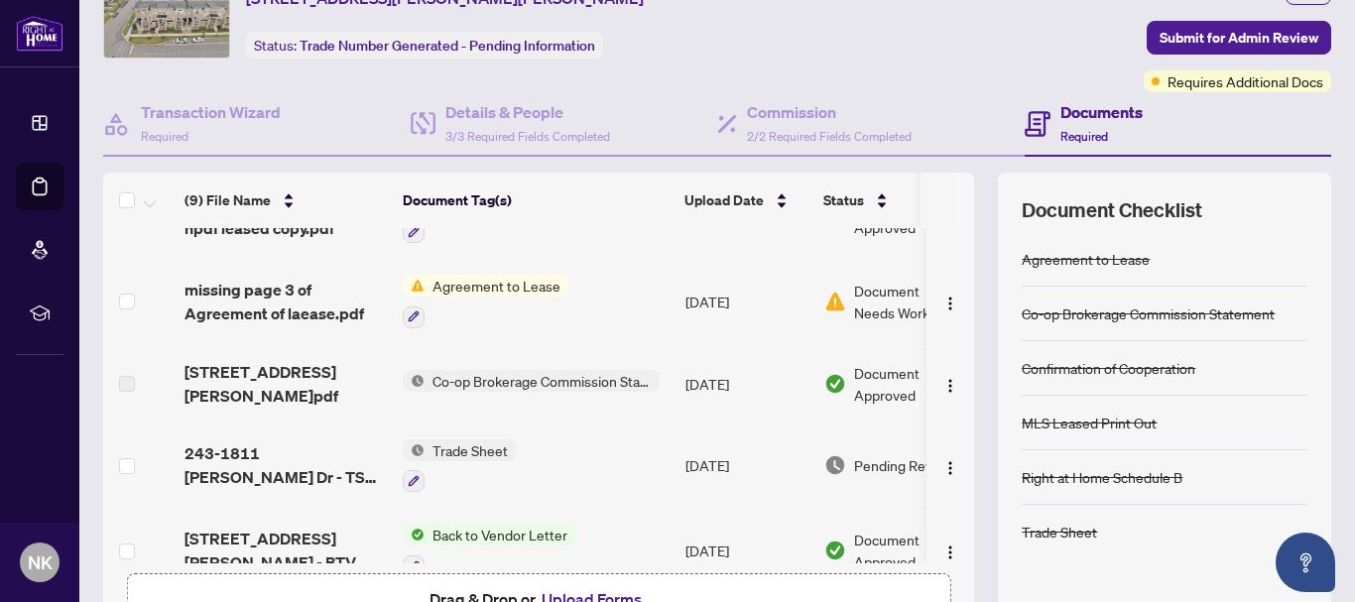
scroll to position [99, 0]
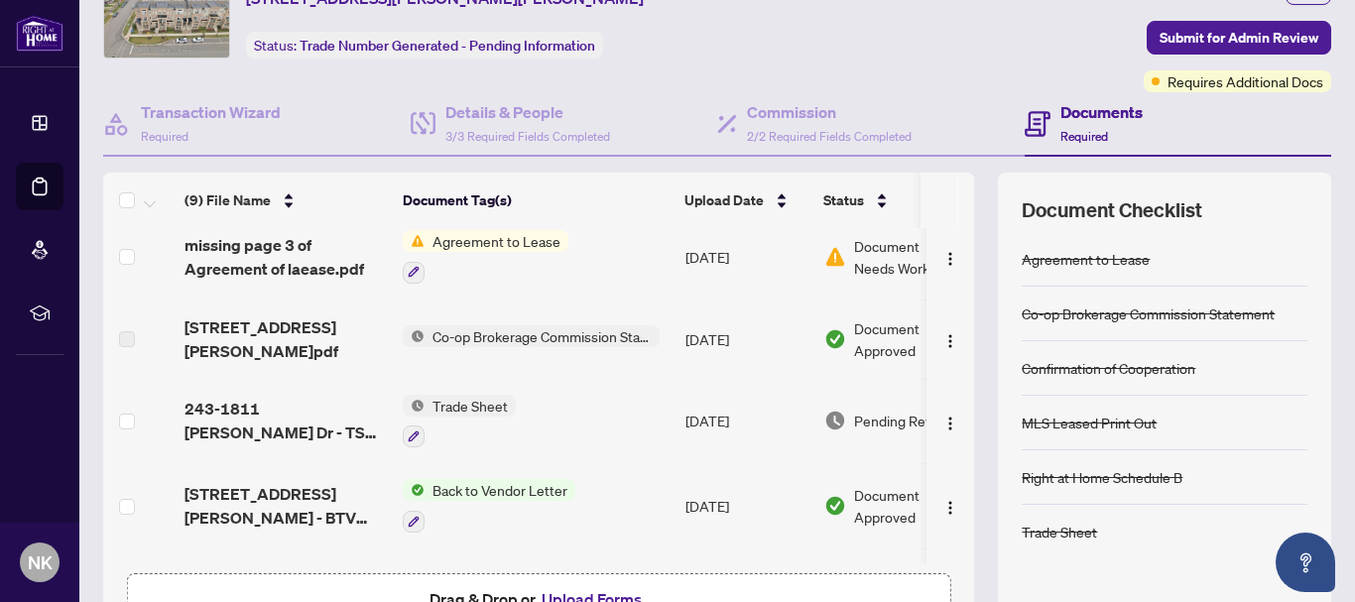
drag, startPoint x: 467, startPoint y: 555, endPoint x: 572, endPoint y: 566, distance: 105.7
click at [569, 561] on div "(9) File Name Document Tag(s) Upload Date Status 1811 [PERSON_NAME] npdf leased…" at bounding box center [538, 395] width 871 height 335
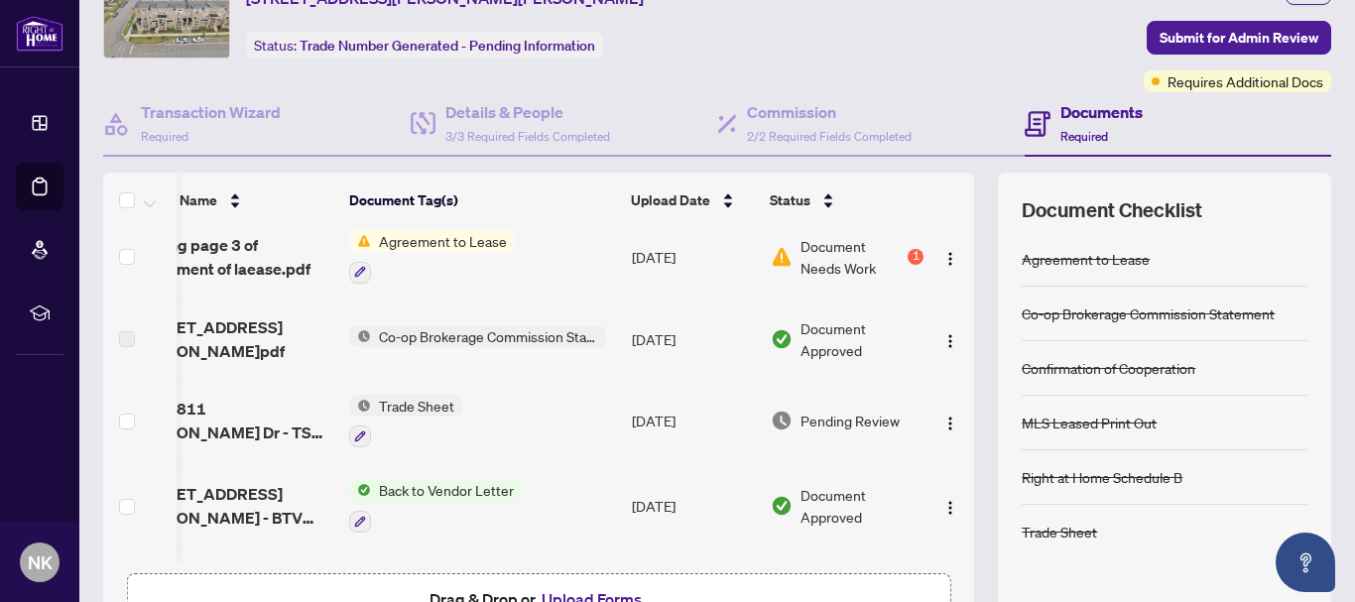
scroll to position [0, 77]
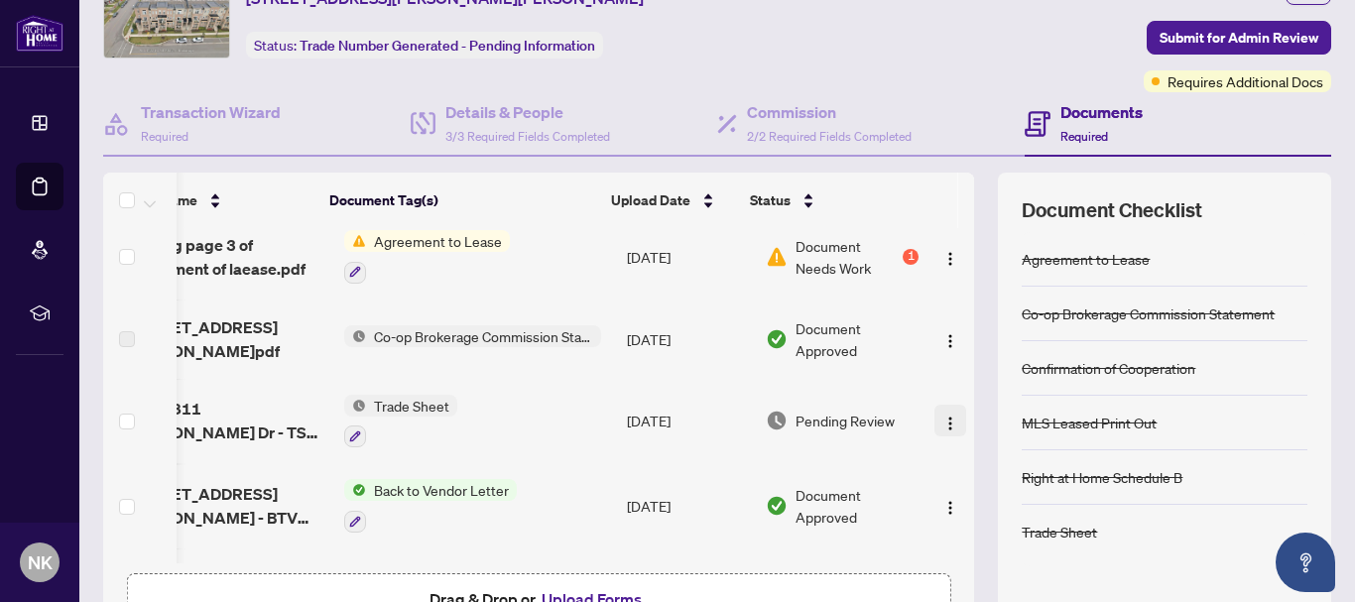
click at [934, 426] on button "button" at bounding box center [950, 421] width 32 height 32
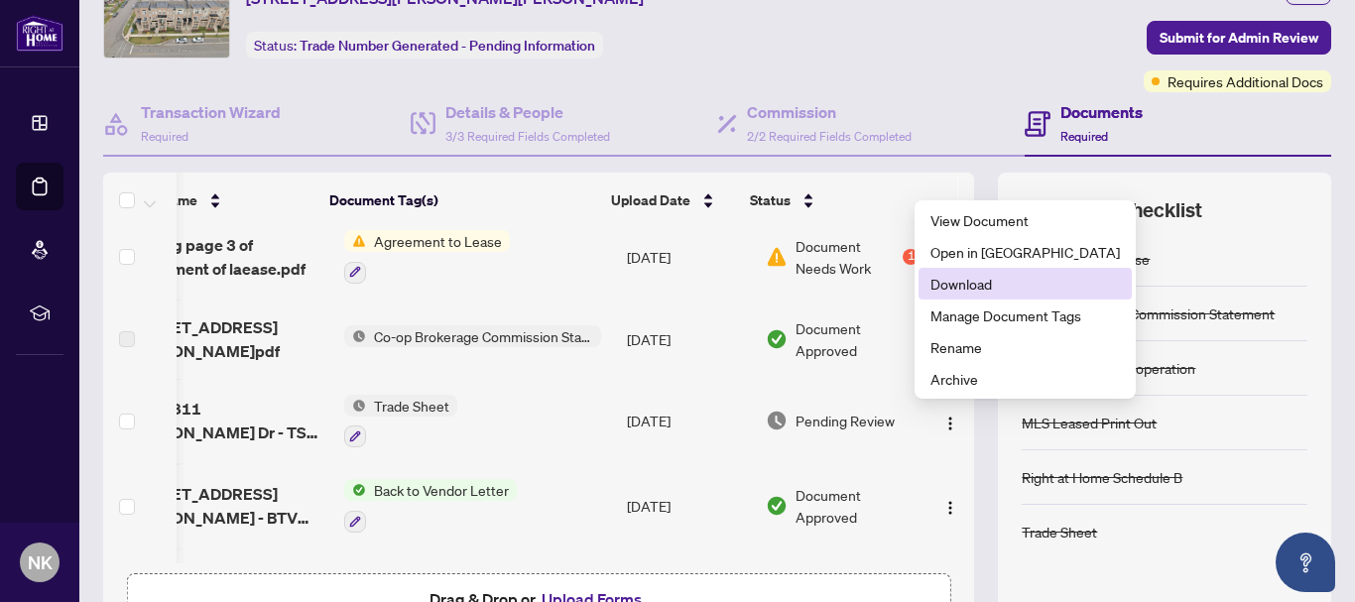
click at [957, 272] on li "Download" at bounding box center [1024, 284] width 213 height 32
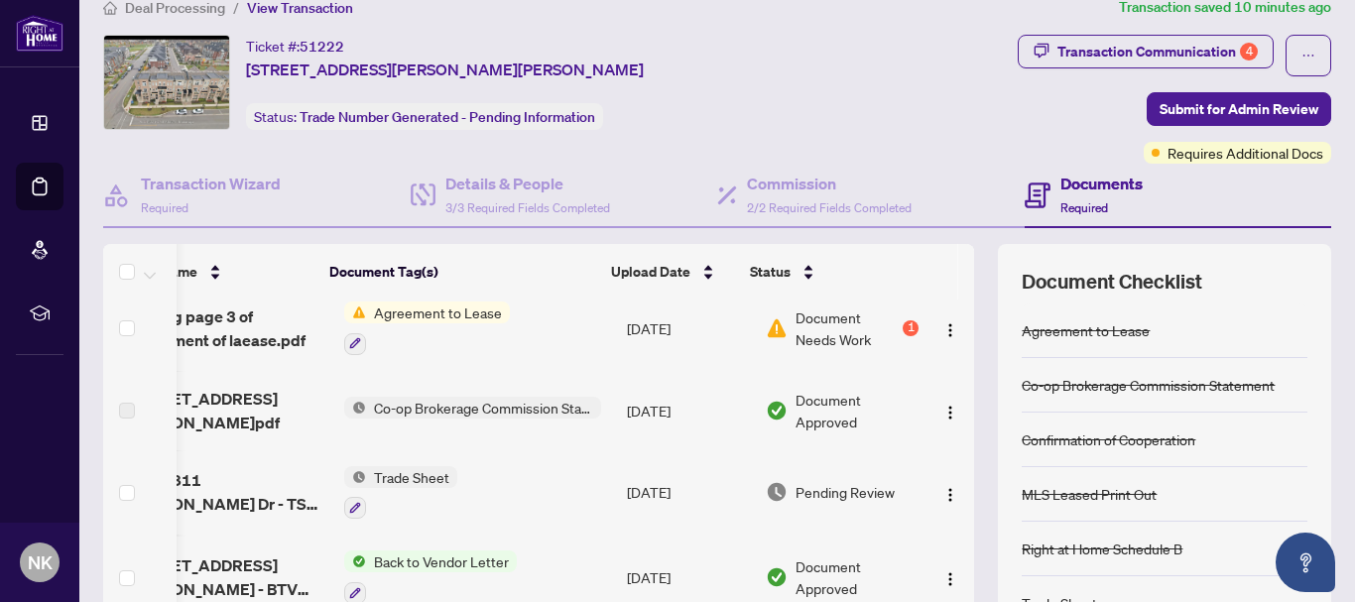
scroll to position [0, 0]
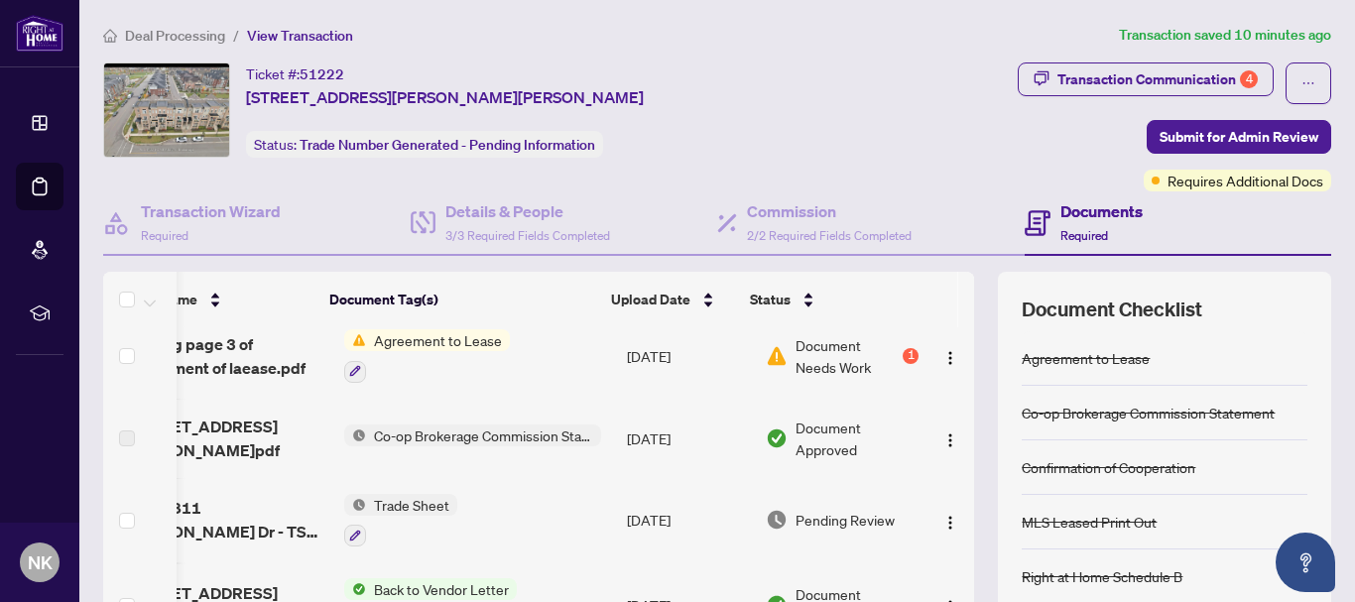
click at [145, 34] on span "Deal Processing" at bounding box center [175, 36] width 100 height 18
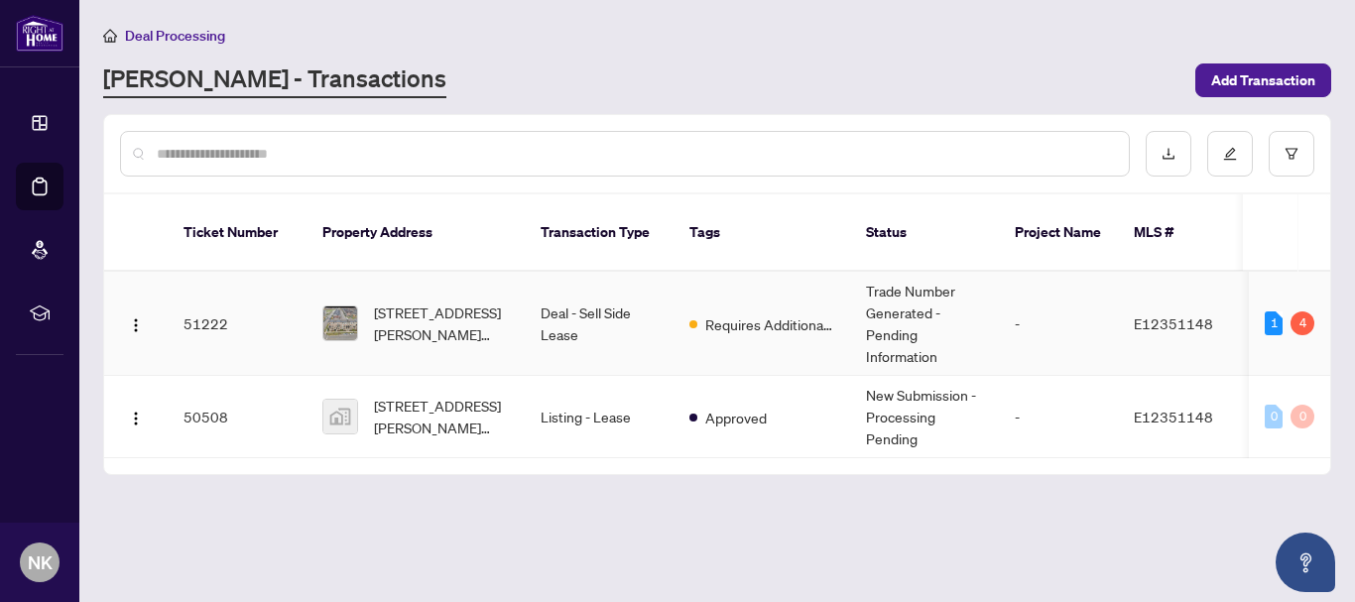
click at [587, 311] on td "Deal - Sell Side Lease" at bounding box center [599, 324] width 149 height 104
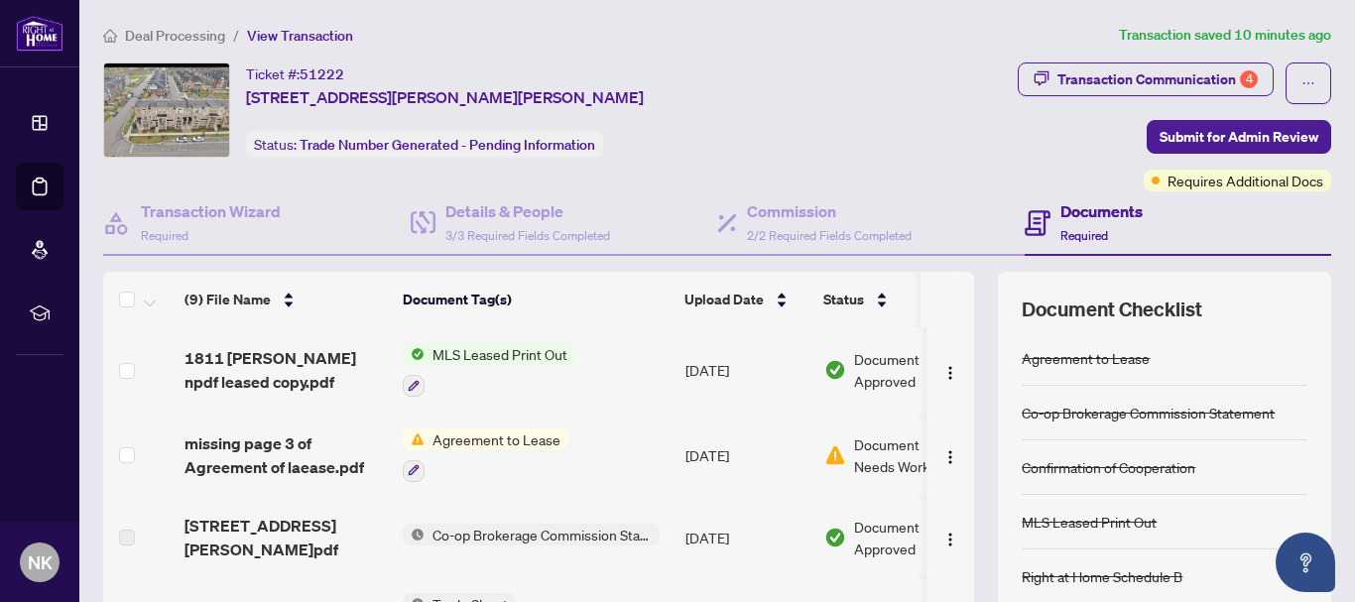
scroll to position [99, 0]
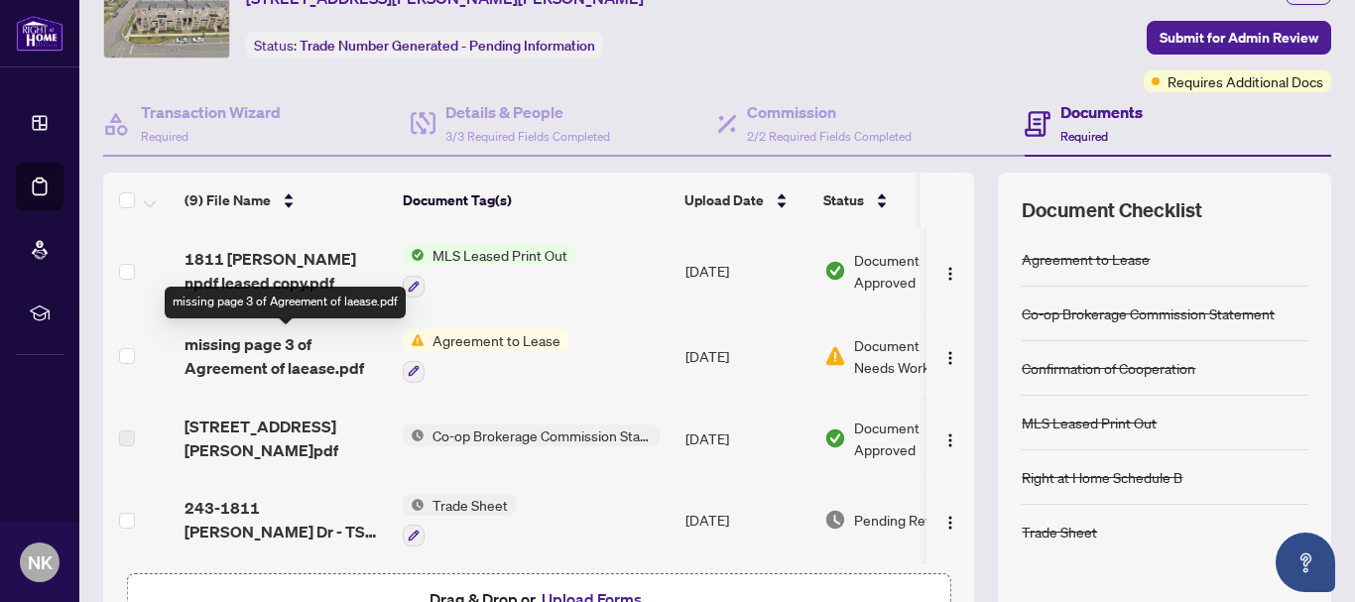
click at [323, 367] on span "missing page 3 of Agreement of laease.pdf" at bounding box center [285, 356] width 202 height 48
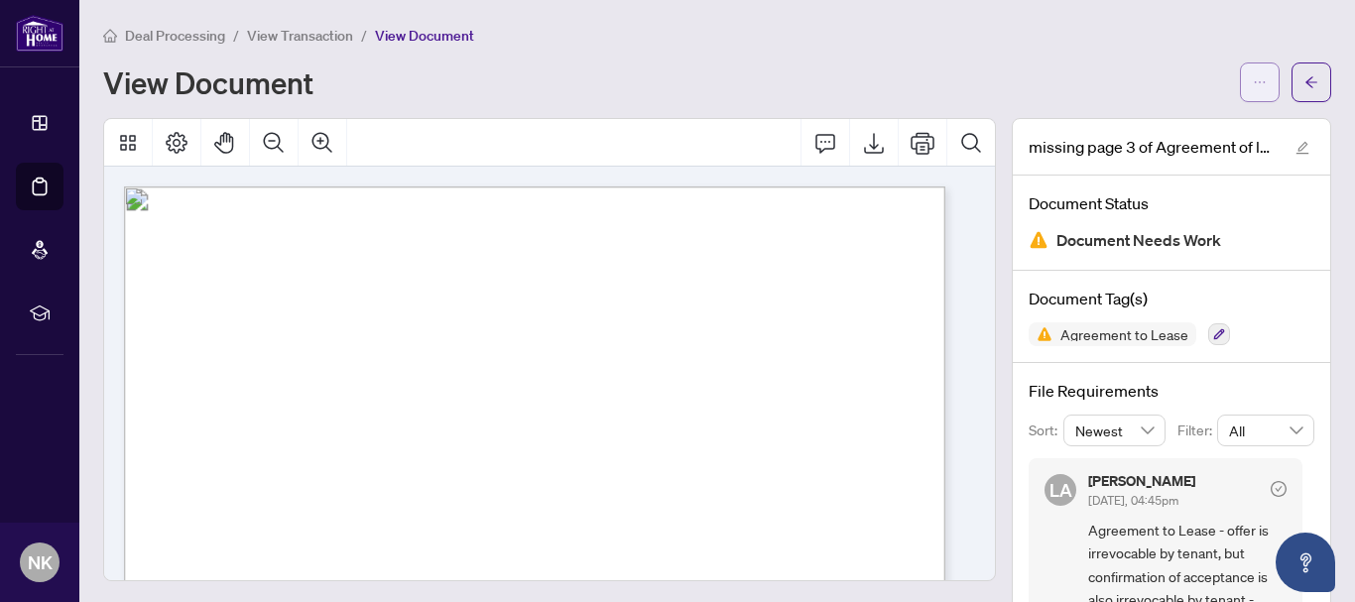
click at [1240, 73] on button "button" at bounding box center [1260, 82] width 40 height 40
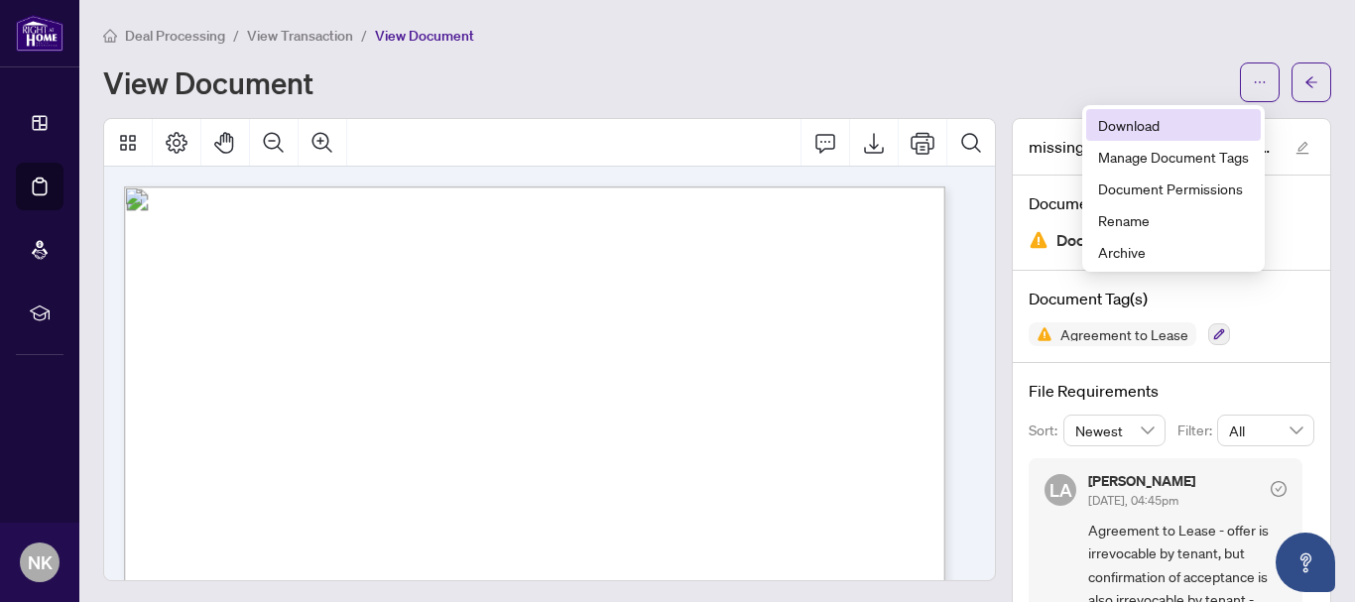
click at [1130, 124] on span "Download" at bounding box center [1173, 125] width 151 height 22
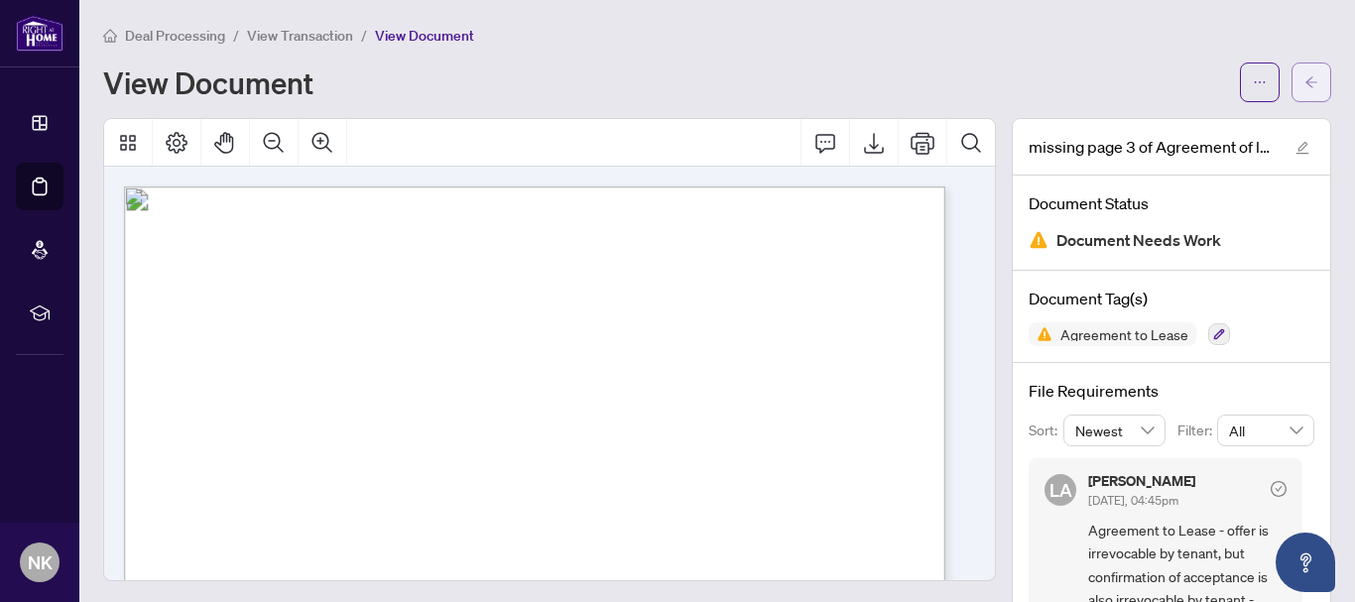
click at [1305, 81] on icon "arrow-left" at bounding box center [1311, 81] width 12 height 11
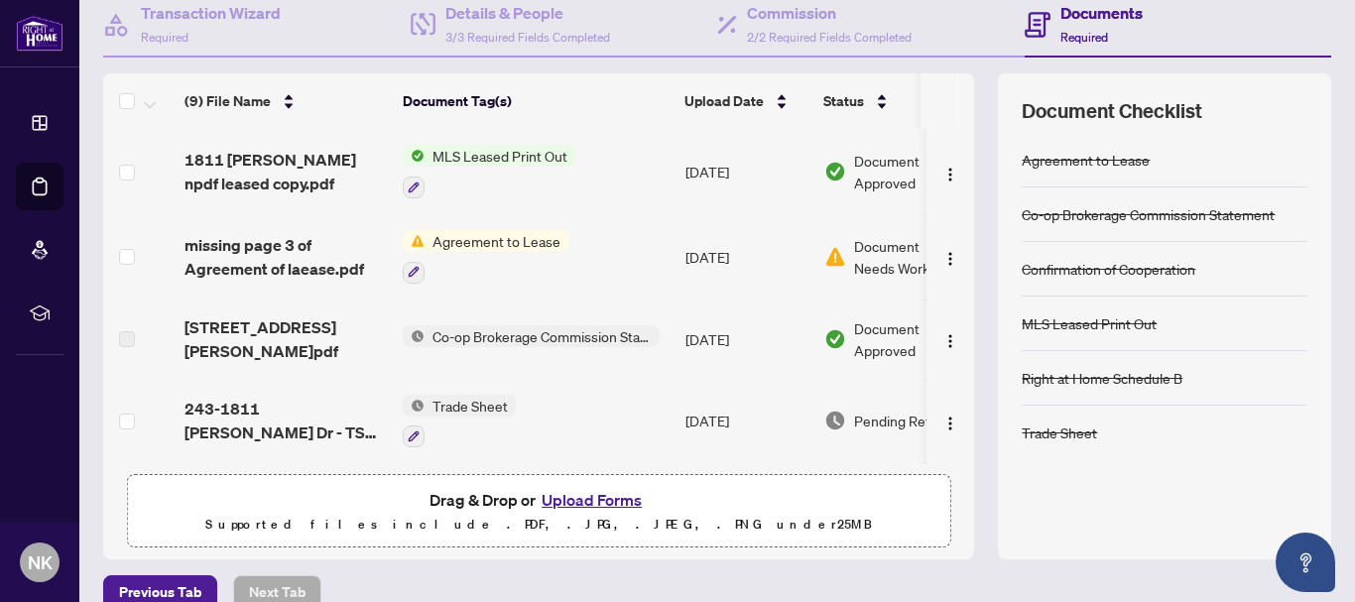
scroll to position [99, 0]
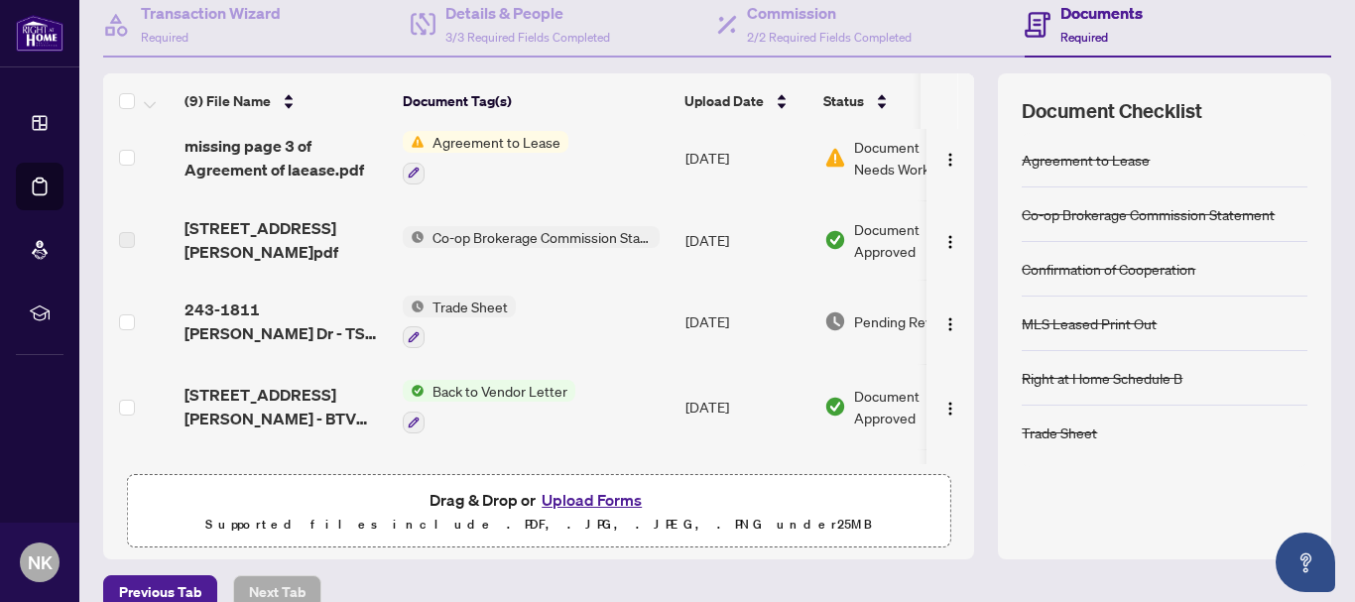
click at [590, 502] on button "Upload Forms" at bounding box center [592, 500] width 112 height 26
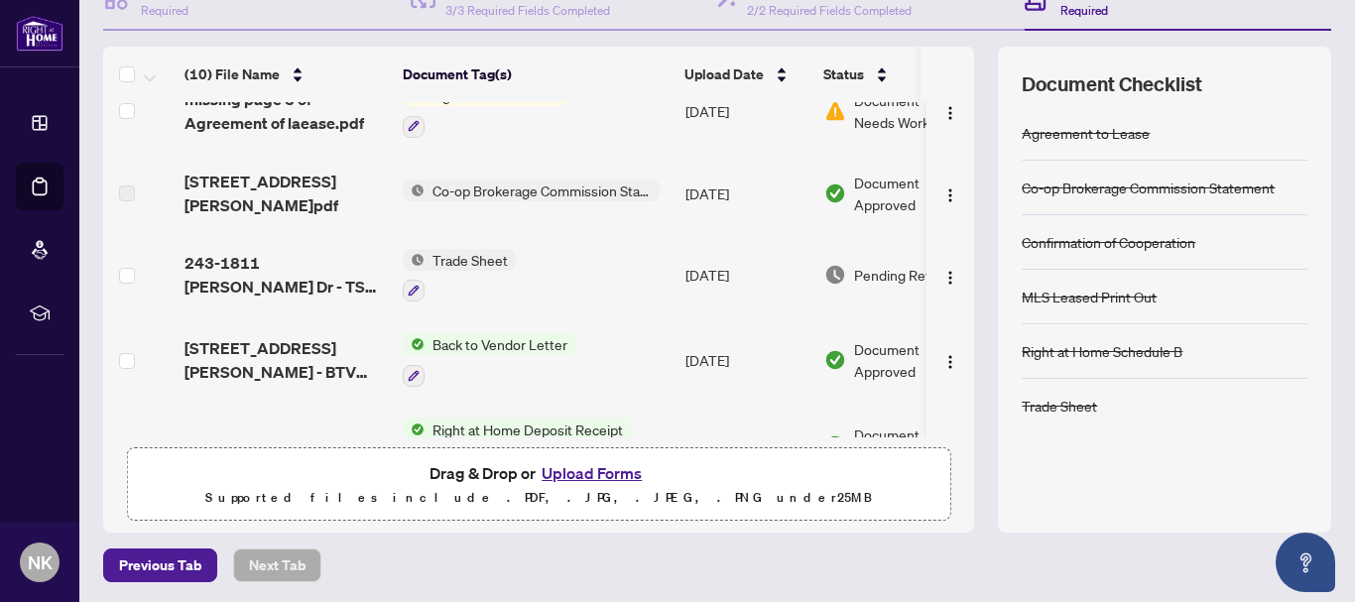
scroll to position [228, 0]
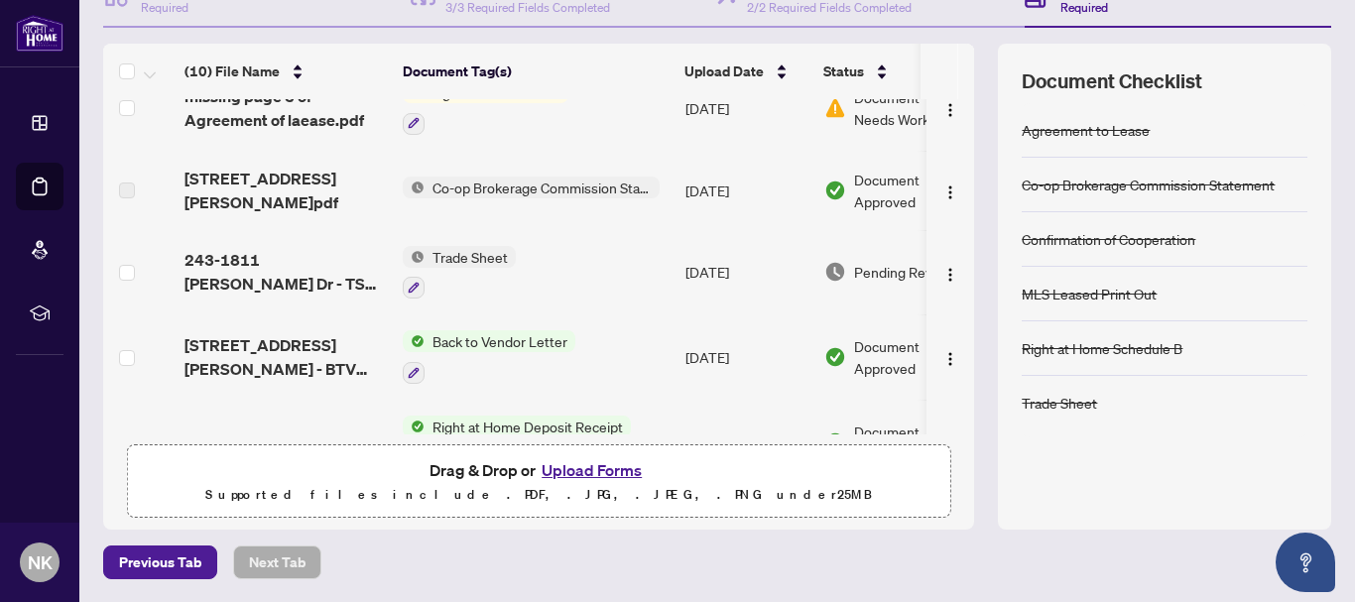
click at [572, 465] on button "Upload Forms" at bounding box center [592, 470] width 112 height 26
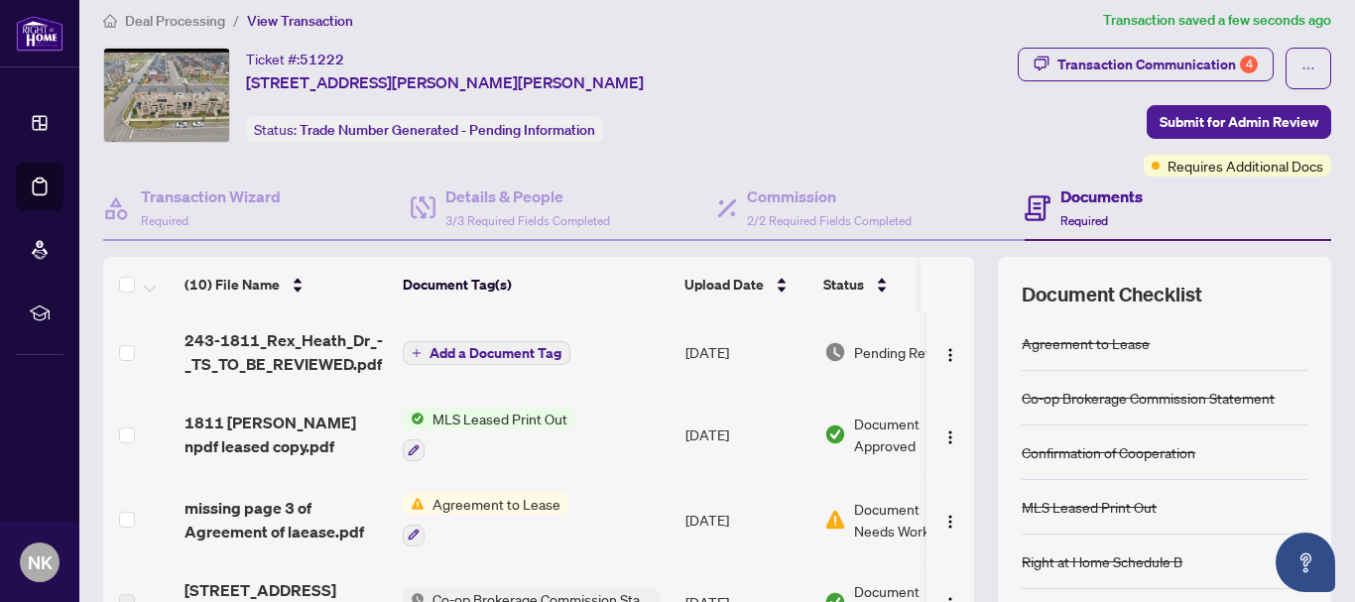
scroll to position [0, 0]
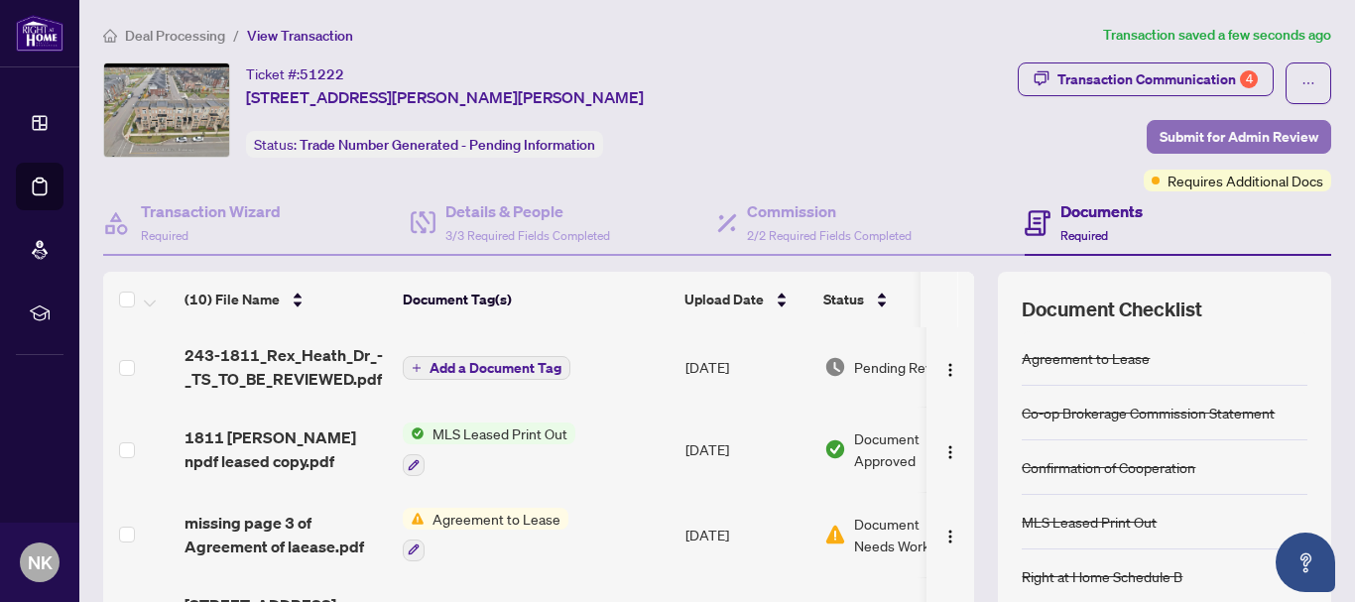
click at [1210, 130] on span "Submit for Admin Review" at bounding box center [1238, 137] width 159 height 32
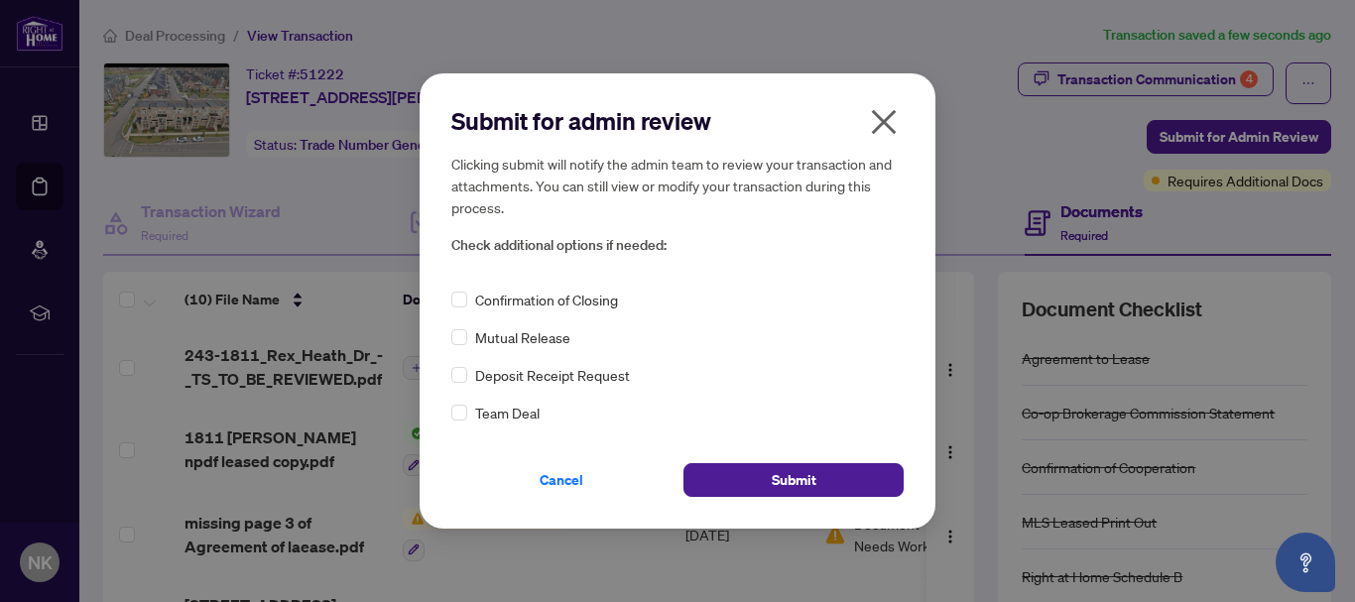
click at [884, 117] on icon "close" at bounding box center [884, 122] width 32 height 32
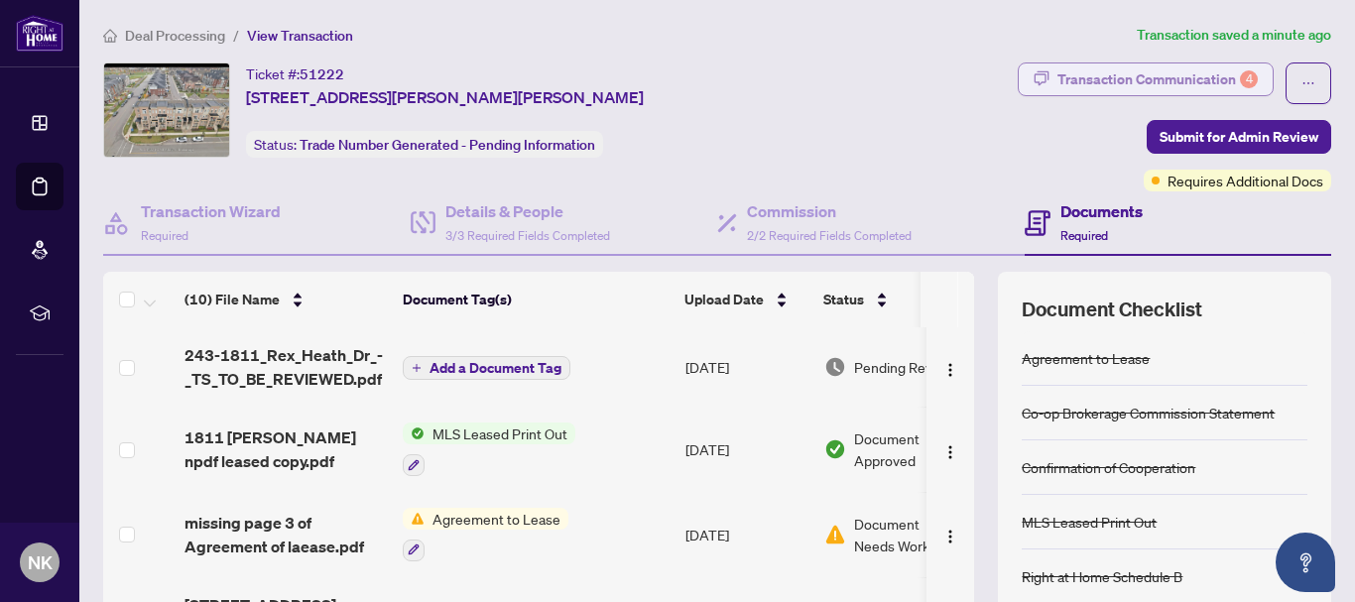
click at [1137, 77] on div "Transaction Communication 4" at bounding box center [1157, 79] width 200 height 32
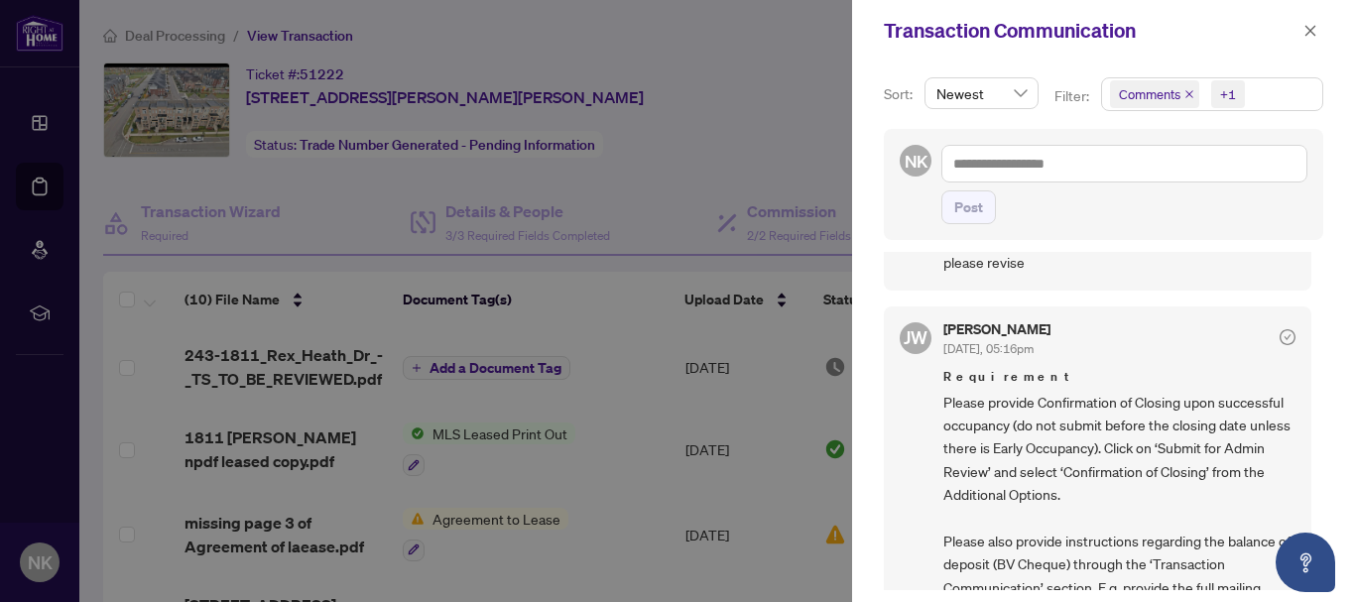
scroll to position [198, 0]
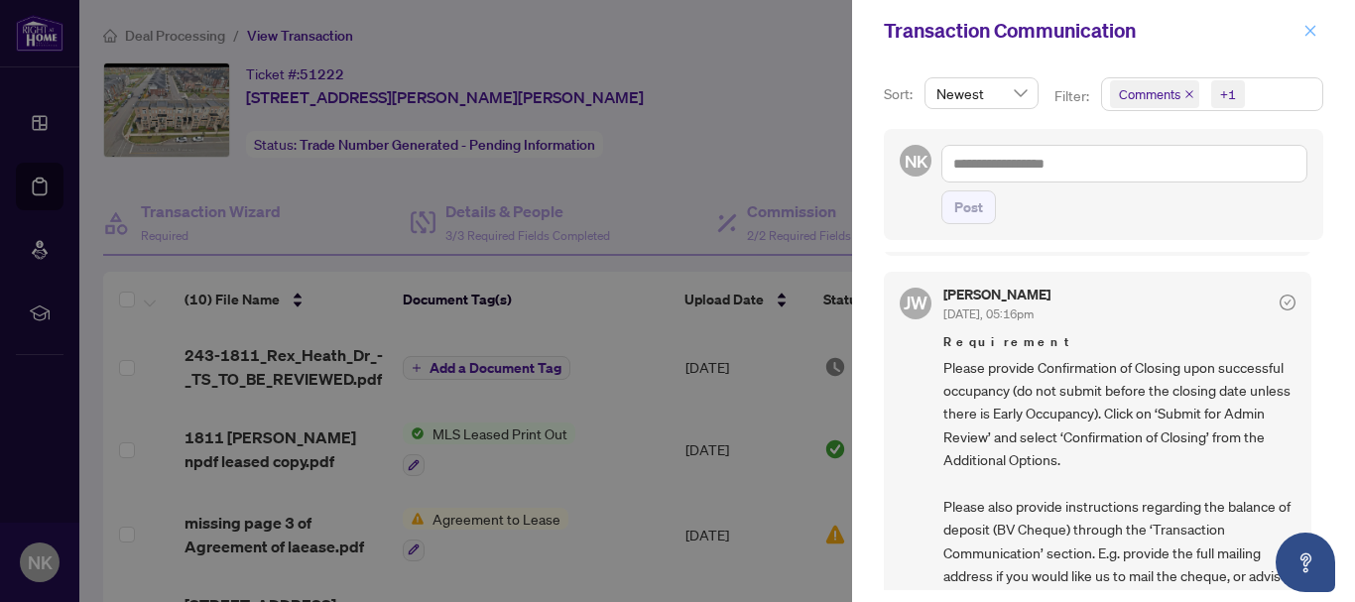
click at [1310, 31] on icon "close" at bounding box center [1310, 30] width 11 height 11
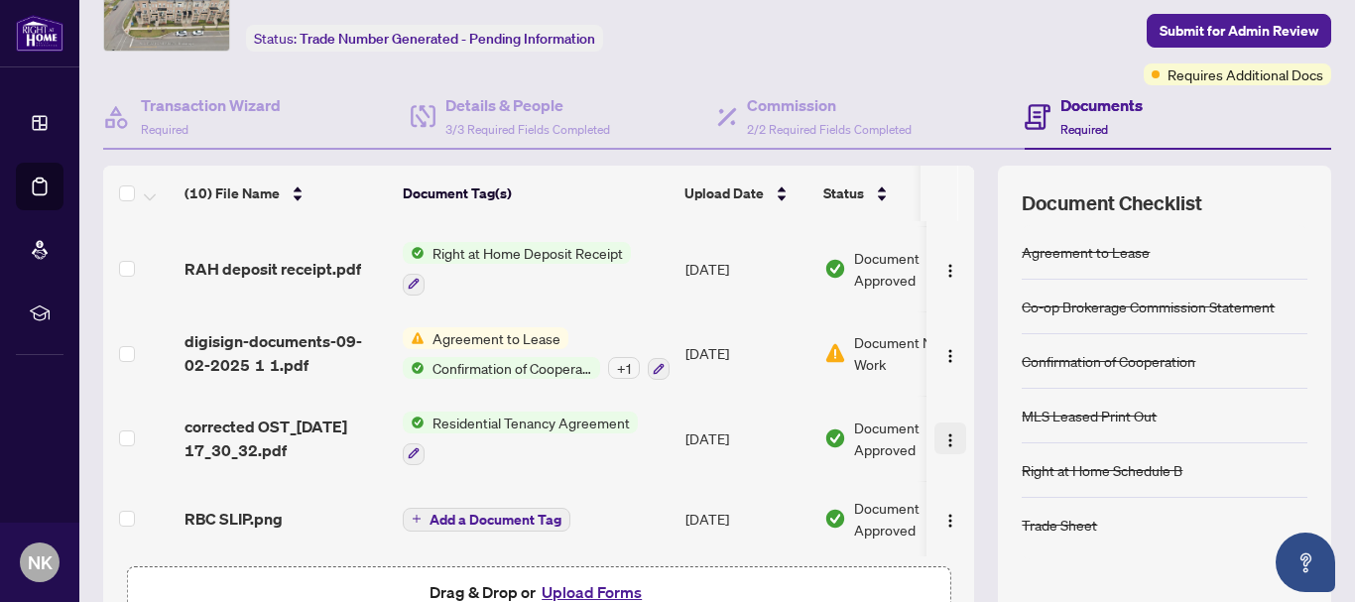
scroll to position [228, 0]
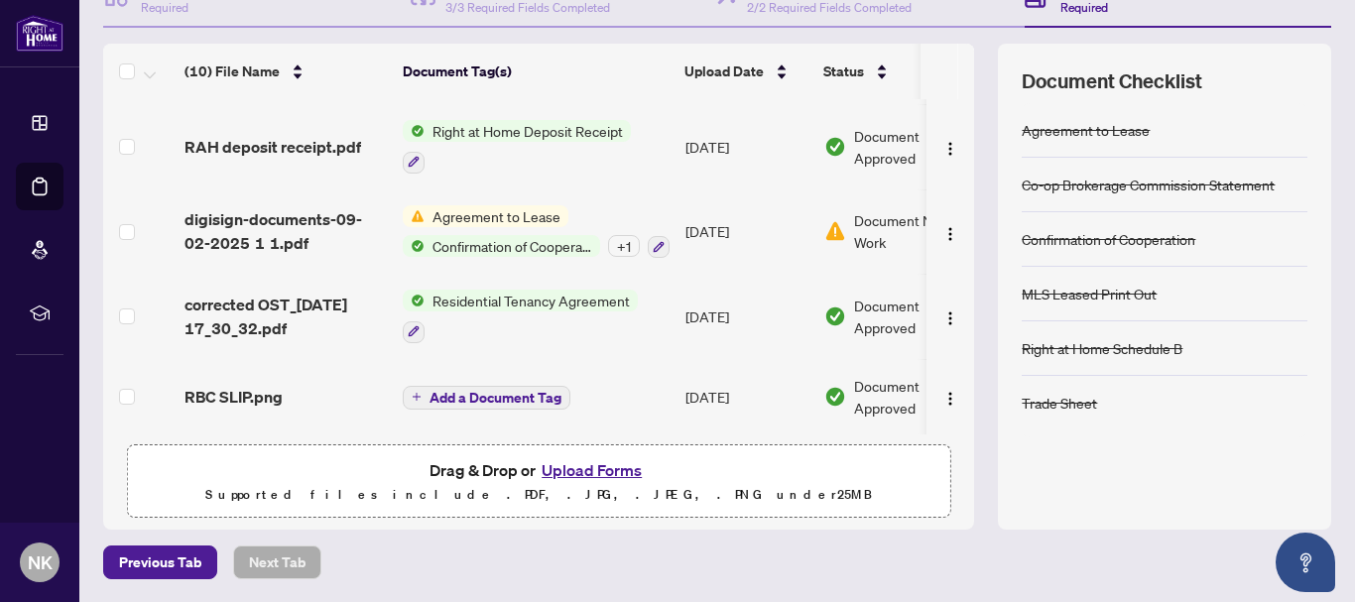
click at [553, 464] on button "Upload Forms" at bounding box center [592, 470] width 112 height 26
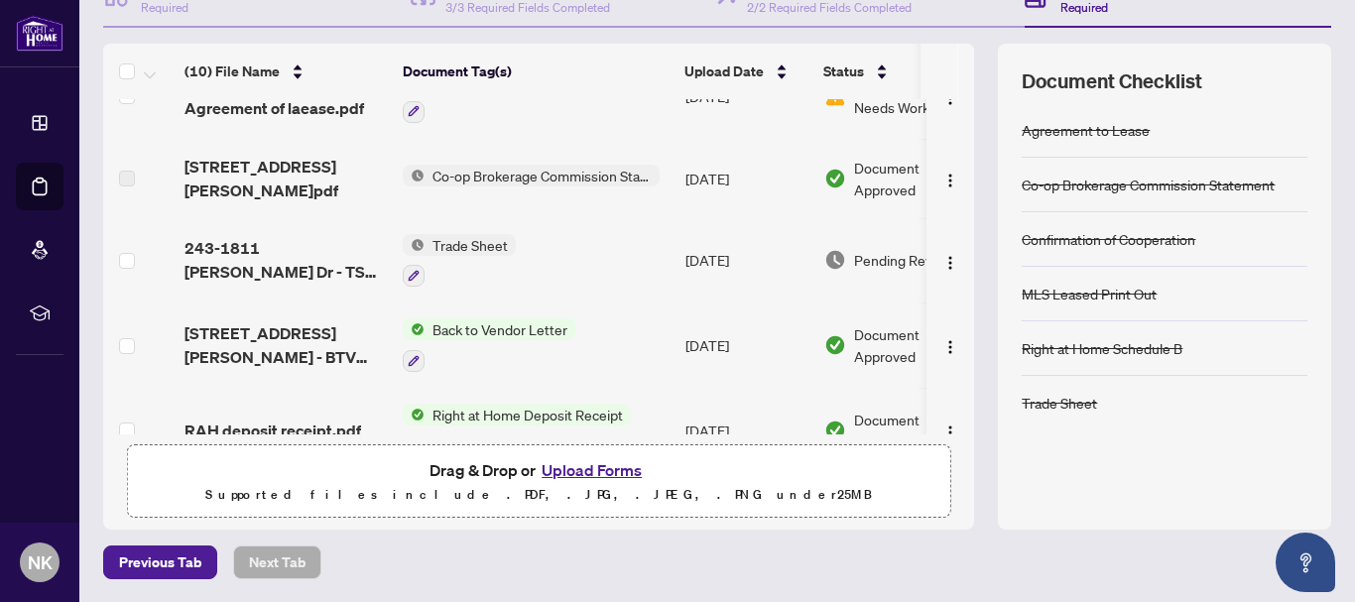
scroll to position [101, 0]
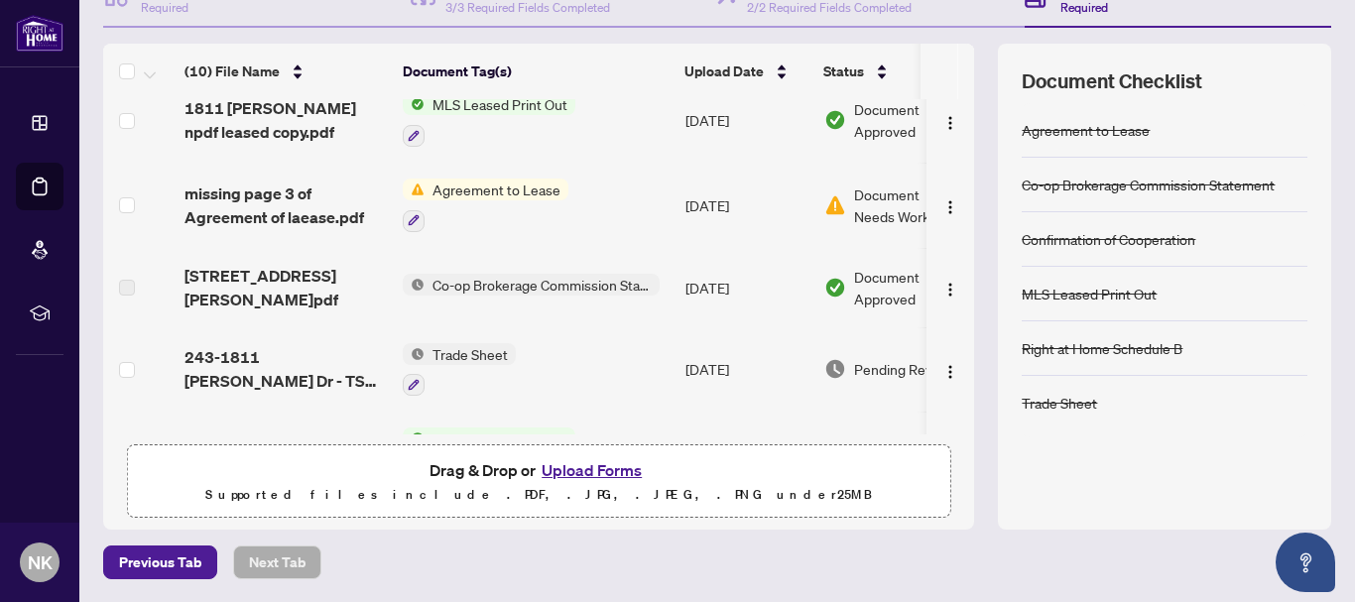
click at [563, 475] on button "Upload Forms" at bounding box center [592, 470] width 112 height 26
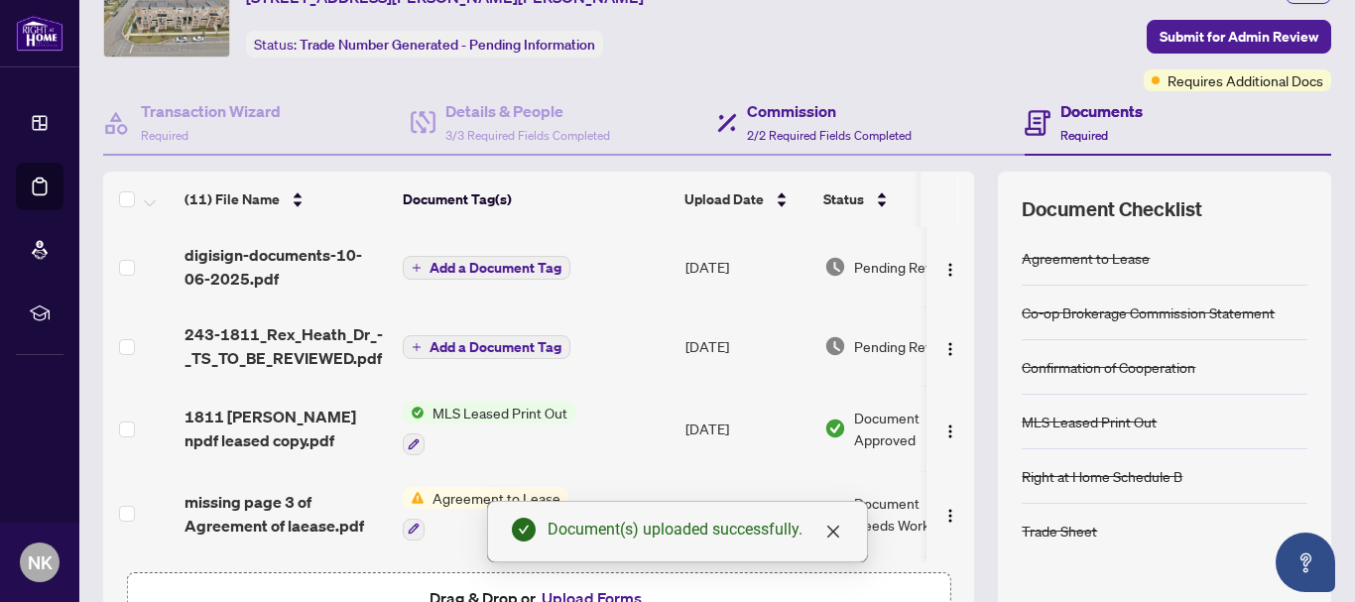
scroll to position [0, 0]
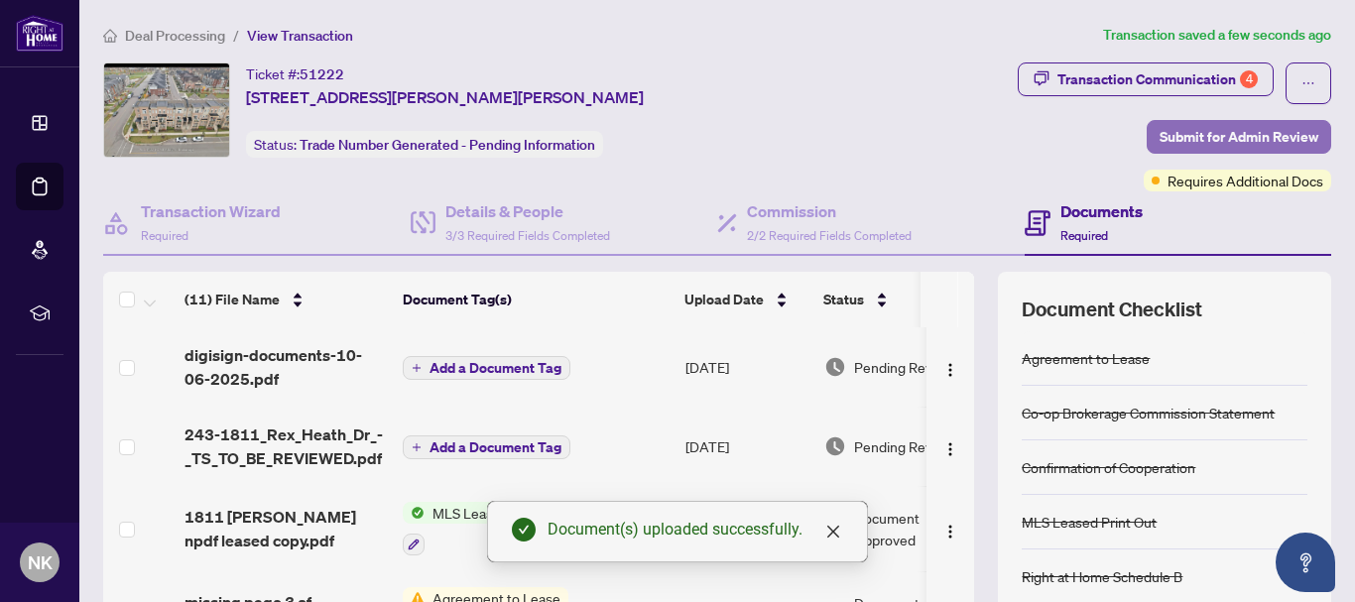
click at [1194, 132] on span "Submit for Admin Review" at bounding box center [1238, 137] width 159 height 32
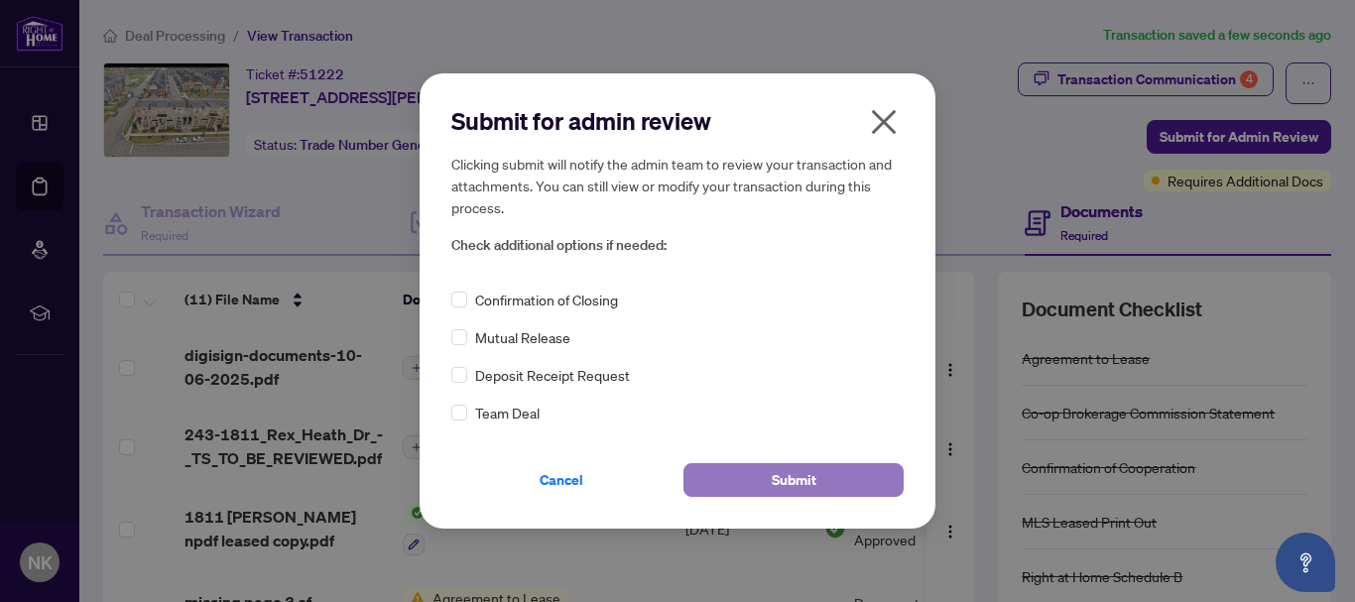
click at [813, 479] on span "Submit" at bounding box center [794, 480] width 45 height 32
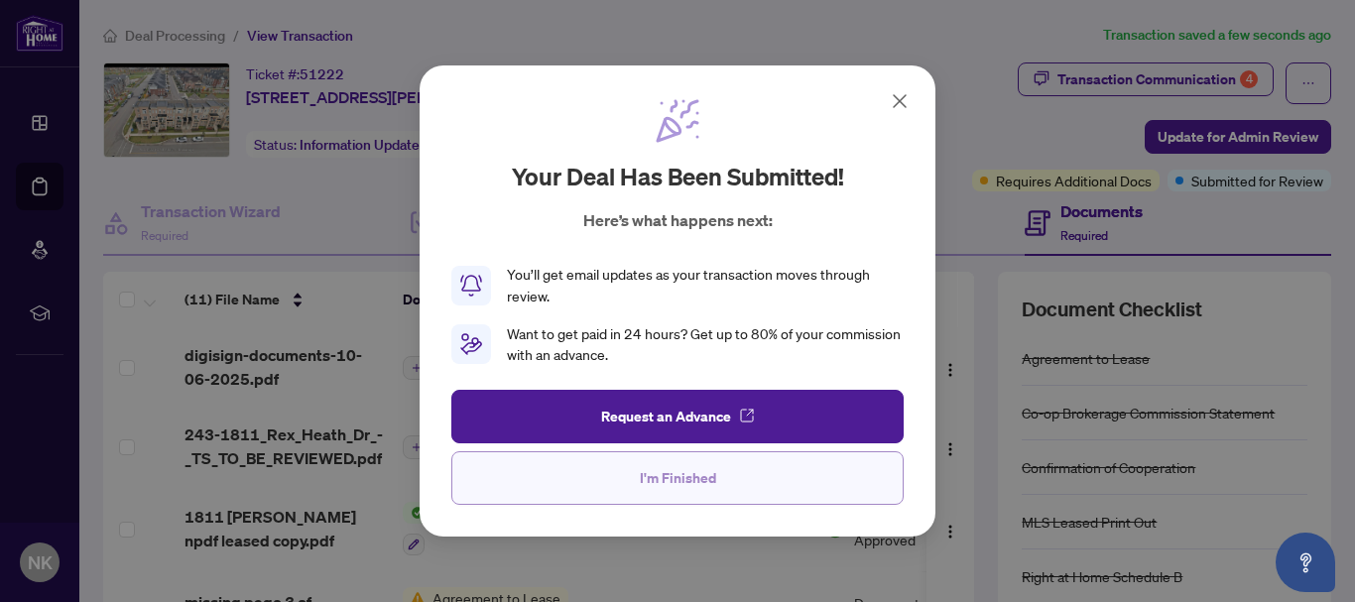
click at [656, 491] on span "I'm Finished" at bounding box center [678, 478] width 76 height 32
